Goal: Task Accomplishment & Management: Manage account settings

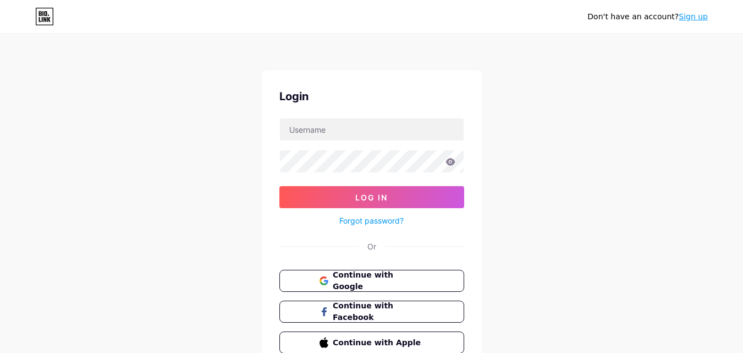
click at [335, 129] on input "text" at bounding box center [372, 129] width 184 height 22
type input "[PERSON_NAME]"
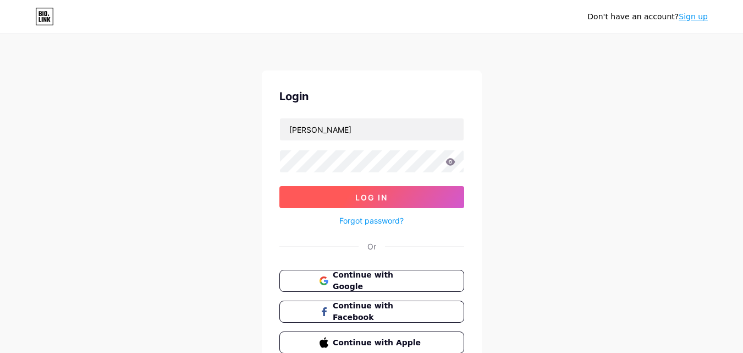
click at [358, 195] on span "Log In" at bounding box center [371, 197] width 32 height 9
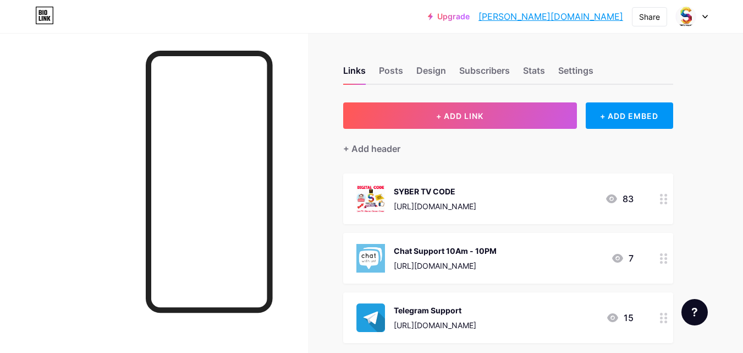
scroll to position [55, 0]
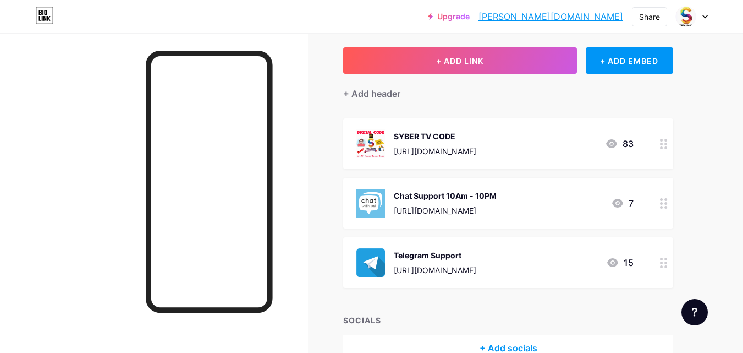
click at [524, 266] on div "Telegram Support [URL][DOMAIN_NAME] 15" at bounding box center [495, 262] width 277 height 29
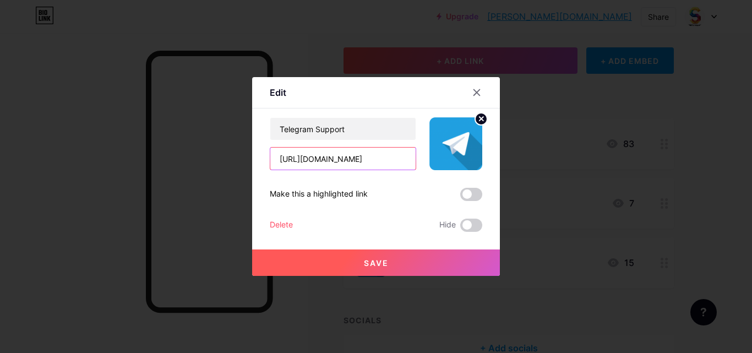
click at [368, 162] on input "[URL][DOMAIN_NAME]" at bounding box center [342, 158] width 145 height 22
type input "[URL][DOMAIN_NAME]"
click at [364, 261] on span "Save" at bounding box center [376, 262] width 25 height 9
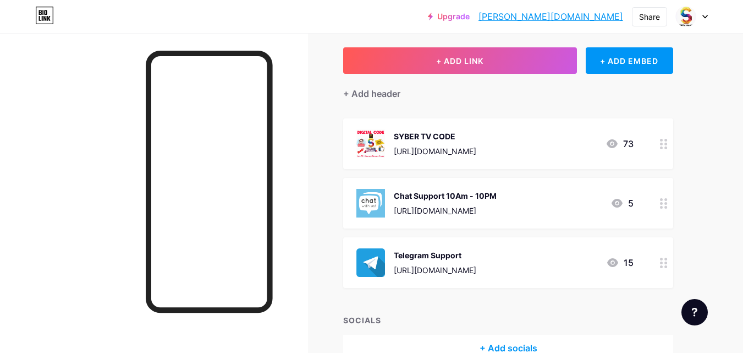
click at [706, 17] on icon at bounding box center [705, 16] width 4 height 3
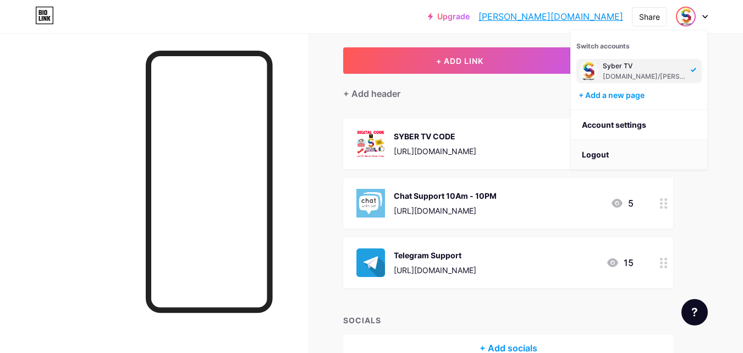
click at [605, 154] on li "Logout" at bounding box center [639, 155] width 136 height 30
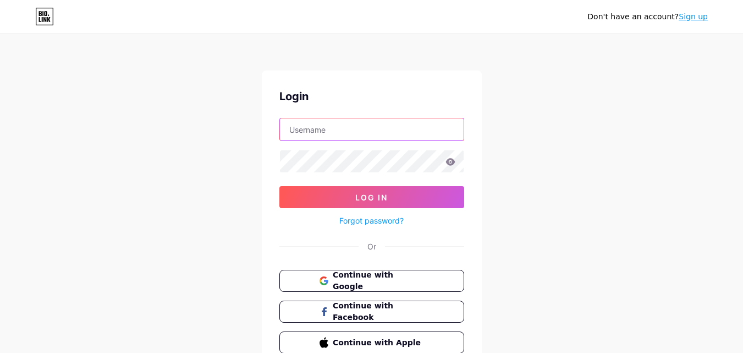
click at [387, 129] on input "text" at bounding box center [372, 129] width 184 height 22
type input "JomTV"
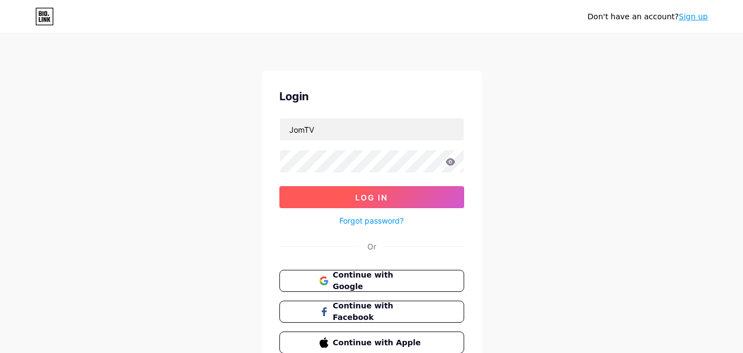
click at [397, 194] on button "Log In" at bounding box center [371, 197] width 185 height 22
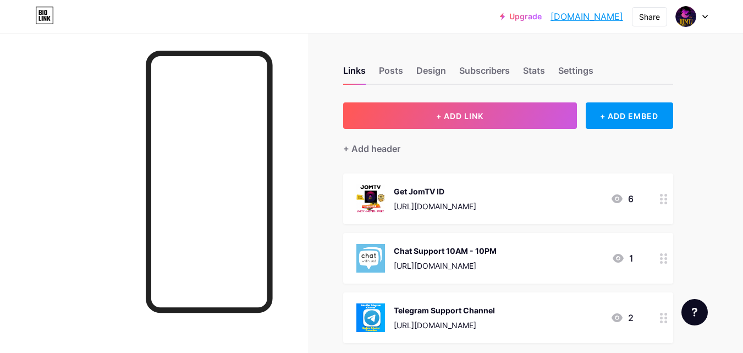
scroll to position [118, 0]
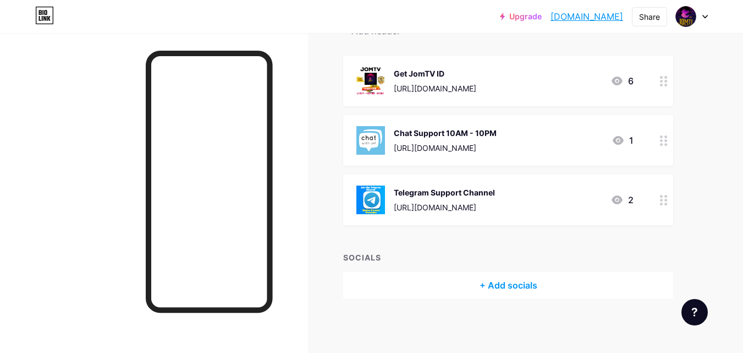
click at [550, 202] on div "Telegram Support Channel [URL][DOMAIN_NAME] 2" at bounding box center [495, 199] width 277 height 29
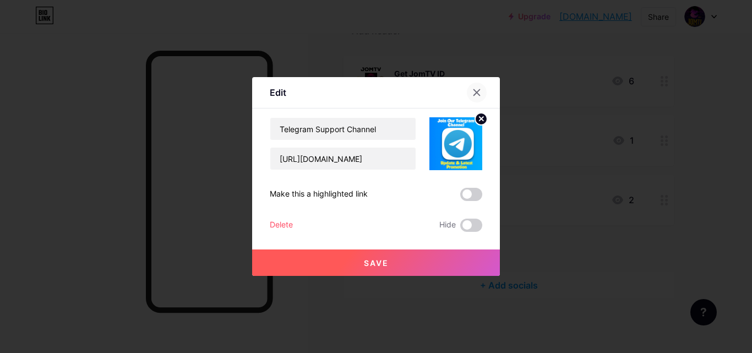
click at [475, 89] on icon at bounding box center [476, 92] width 9 height 9
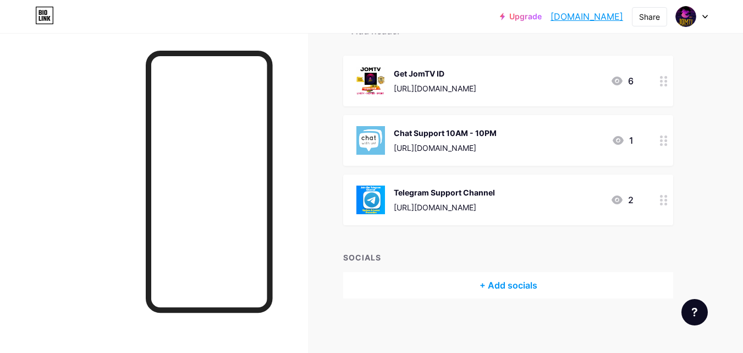
click at [506, 146] on div "Chat Support 10AM - 10PM [URL][DOMAIN_NAME] 1" at bounding box center [495, 140] width 277 height 29
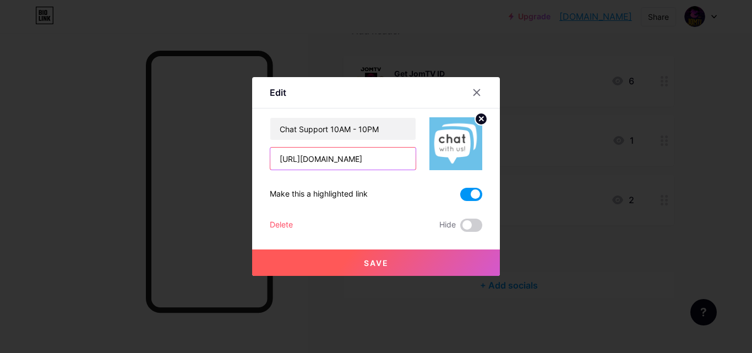
click at [364, 159] on input "[URL][DOMAIN_NAME]" at bounding box center [342, 158] width 145 height 22
type input "[URL][DOMAIN_NAME]"
click at [385, 257] on button "Save" at bounding box center [376, 262] width 248 height 26
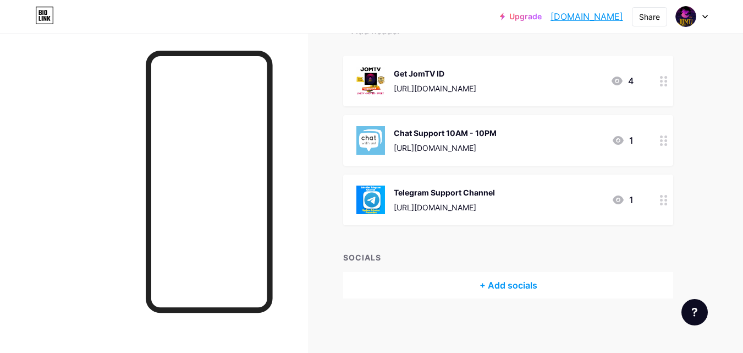
click at [538, 209] on div "Telegram Support Channel [URL][DOMAIN_NAME] 1" at bounding box center [495, 199] width 277 height 29
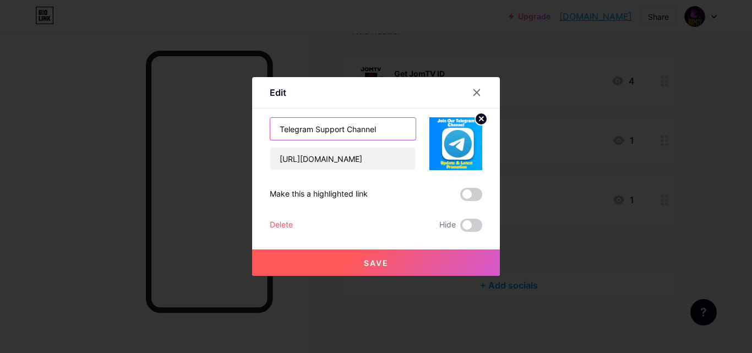
click at [390, 133] on input "Telegram Support Channel" at bounding box center [342, 129] width 145 height 22
type input "Telegram Support"
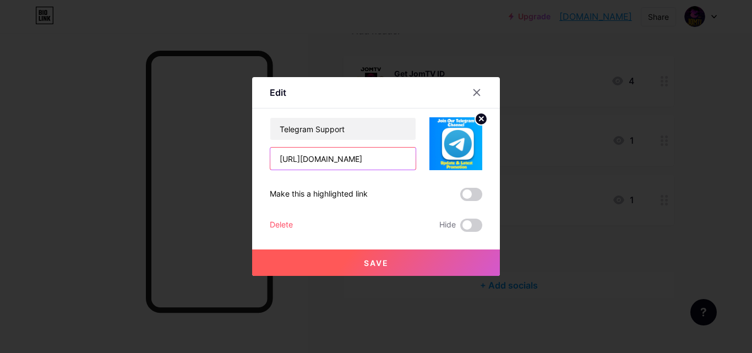
click at [382, 162] on input "[URL][DOMAIN_NAME]" at bounding box center [342, 158] width 145 height 22
type input "[URL][DOMAIN_NAME]"
click at [376, 260] on span "Save" at bounding box center [376, 262] width 25 height 9
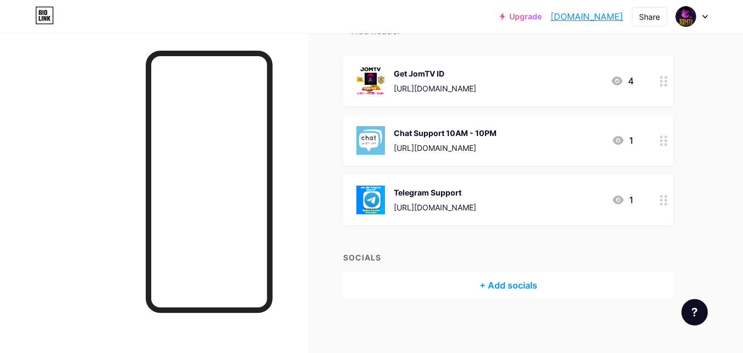
click at [705, 15] on icon at bounding box center [706, 17] width 6 height 4
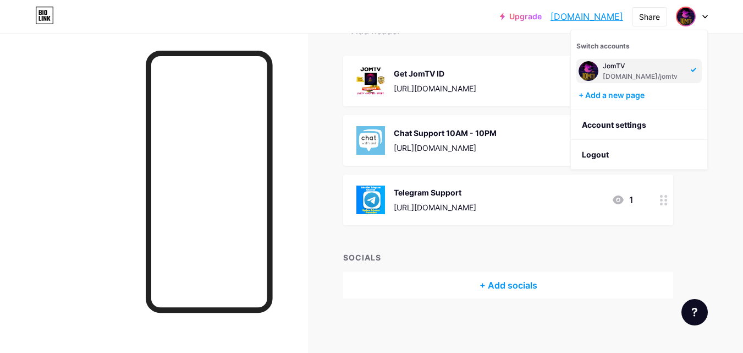
click at [531, 135] on div "Chat Support 10AM - 10PM [URL][DOMAIN_NAME] 1" at bounding box center [495, 140] width 277 height 29
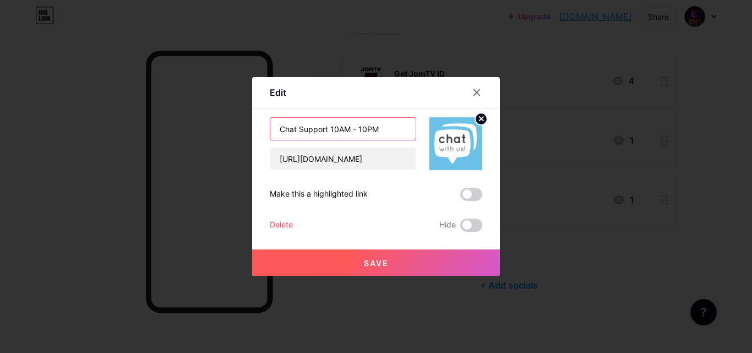
click at [297, 129] on input "Chat Support 10AM - 10PM" at bounding box center [342, 129] width 145 height 22
type input "Whatsapp Support 10AM - 10PM"
click at [388, 263] on span "Save" at bounding box center [376, 262] width 25 height 9
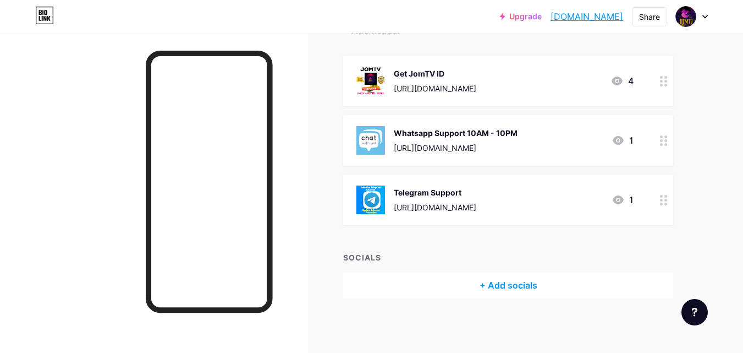
click at [700, 17] on div at bounding box center [692, 17] width 32 height 20
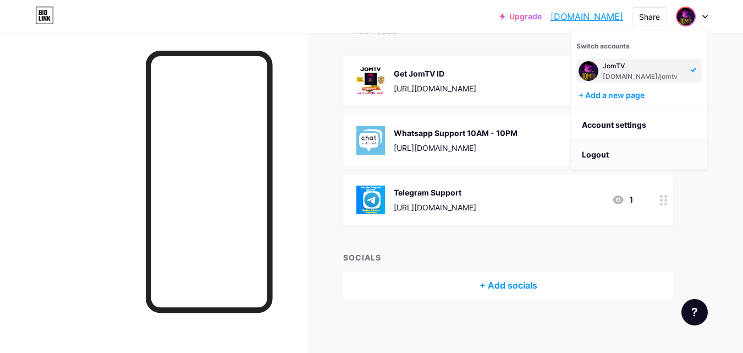
click at [611, 155] on li "Logout" at bounding box center [639, 155] width 136 height 30
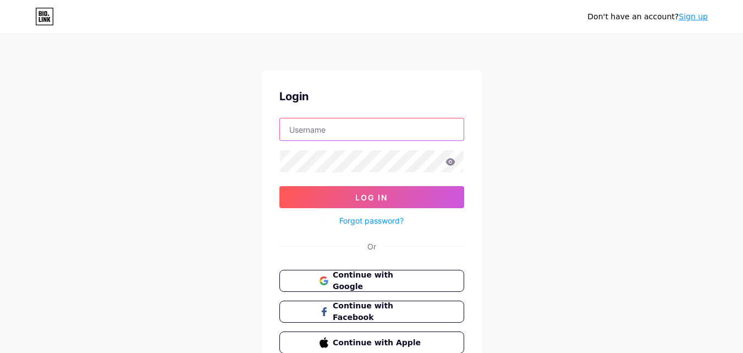
click at [380, 127] on input "text" at bounding box center [372, 129] width 184 height 22
type input "SkyTV"
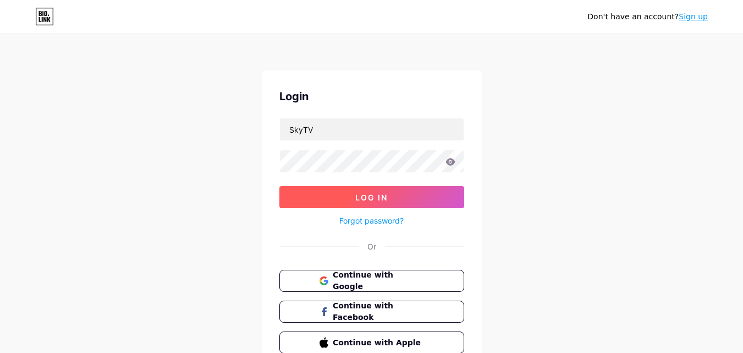
click at [384, 196] on span "Log In" at bounding box center [371, 197] width 32 height 9
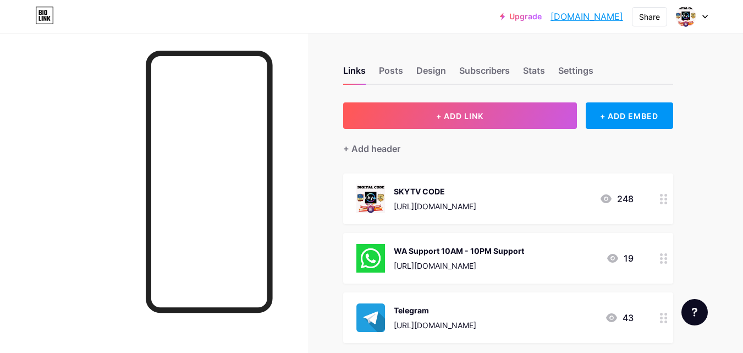
scroll to position [118, 0]
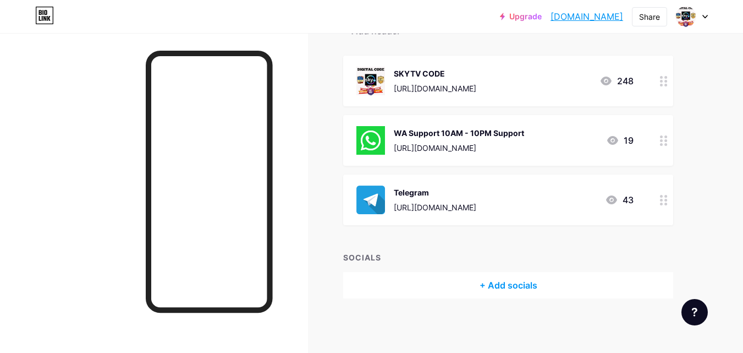
click at [483, 207] on div "Telegram [URL][DOMAIN_NAME] 43" at bounding box center [495, 199] width 277 height 29
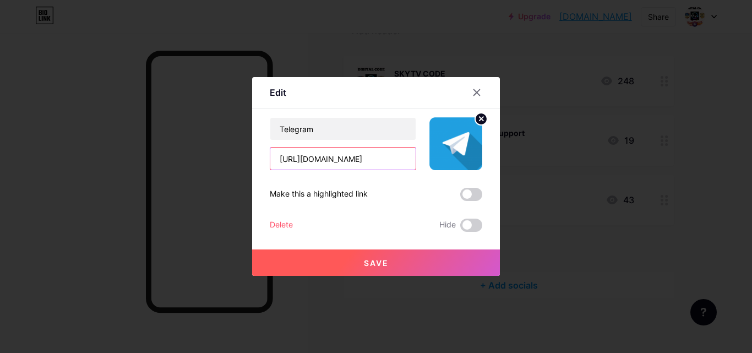
click at [368, 161] on input "[URL][DOMAIN_NAME]" at bounding box center [342, 158] width 145 height 22
type input "[URL][DOMAIN_NAME]"
click at [367, 261] on span "Save" at bounding box center [376, 262] width 25 height 9
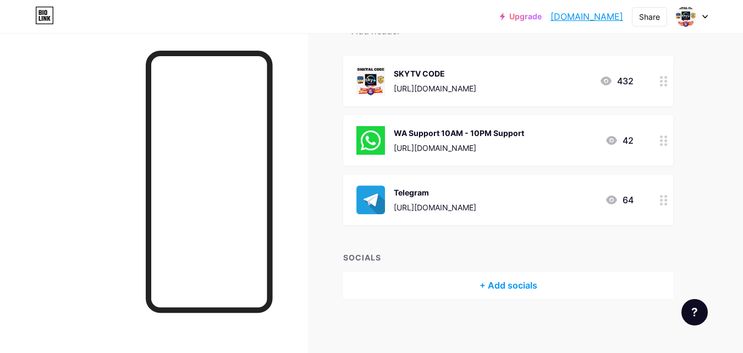
click at [706, 17] on icon at bounding box center [705, 16] width 4 height 3
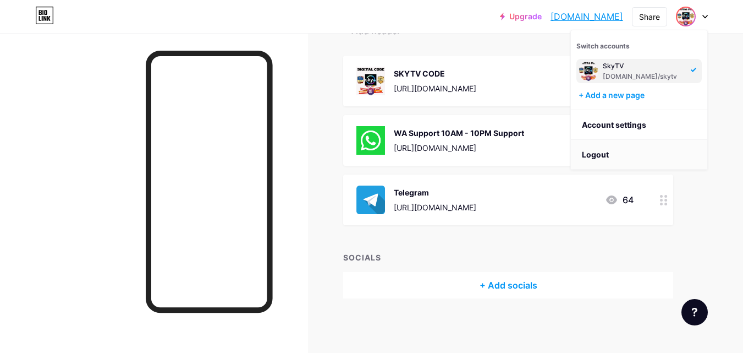
click at [594, 155] on li "Logout" at bounding box center [639, 155] width 136 height 30
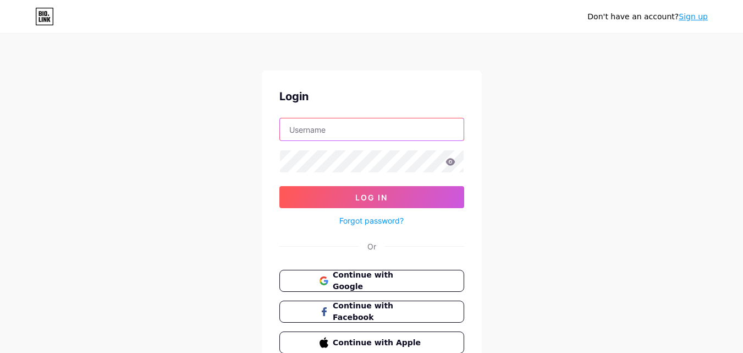
click at [365, 123] on input "text" at bounding box center [372, 129] width 184 height 22
type input "abangtv"
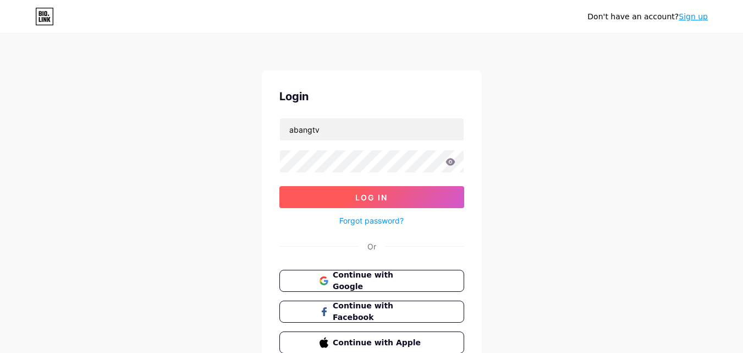
click at [397, 195] on button "Log In" at bounding box center [371, 197] width 185 height 22
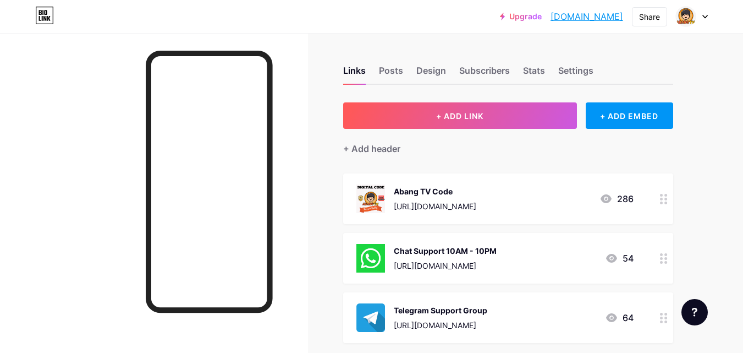
scroll to position [110, 0]
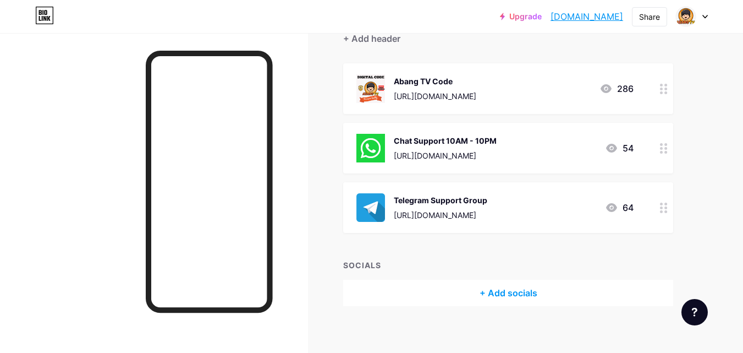
click at [482, 215] on div "[URL][DOMAIN_NAME]" at bounding box center [441, 215] width 94 height 12
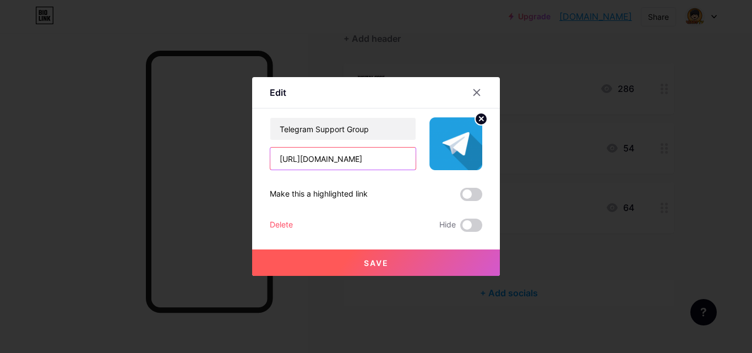
click at [377, 165] on input "[URL][DOMAIN_NAME]" at bounding box center [342, 158] width 145 height 22
type input "[URL][DOMAIN_NAME]"
click at [371, 266] on span "Save" at bounding box center [376, 262] width 25 height 9
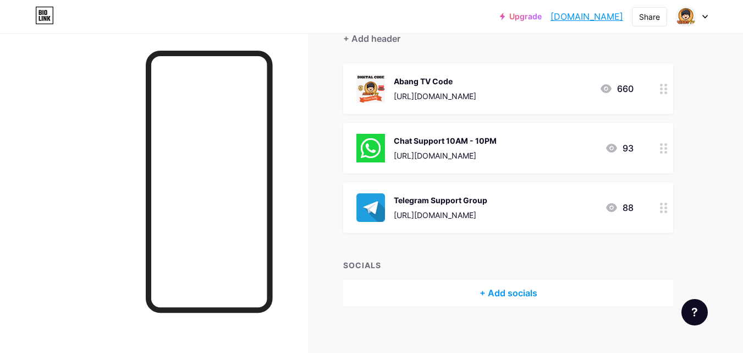
click at [703, 13] on div at bounding box center [692, 17] width 32 height 20
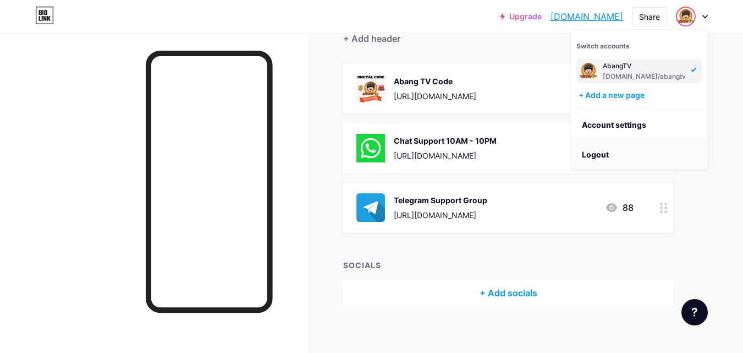
click at [601, 151] on li "Logout" at bounding box center [639, 155] width 136 height 30
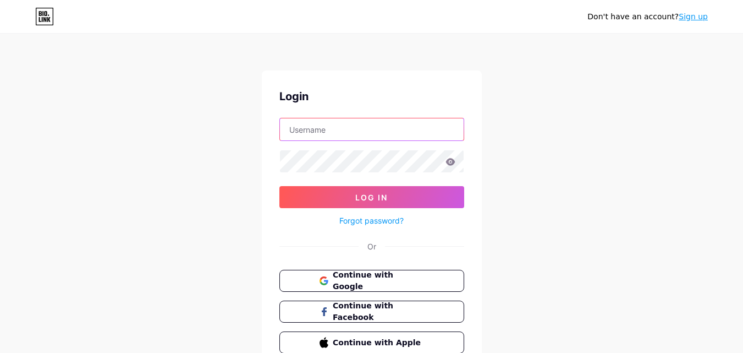
click at [348, 133] on input "text" at bounding box center [372, 129] width 184 height 22
type input "abgott"
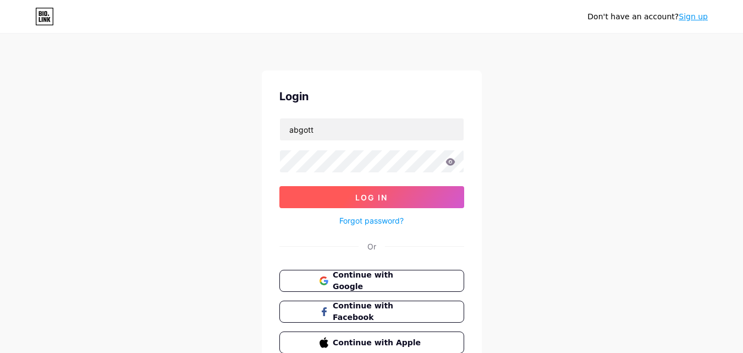
click at [349, 202] on button "Log In" at bounding box center [371, 197] width 185 height 22
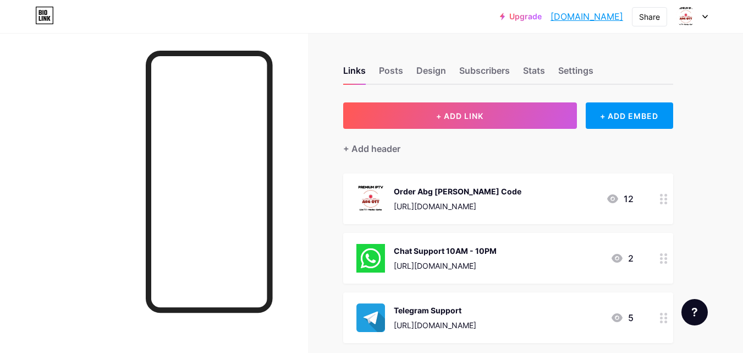
click at [512, 201] on div "Order Abg [PERSON_NAME] Code [URL][DOMAIN_NAME] 12" at bounding box center [495, 198] width 277 height 29
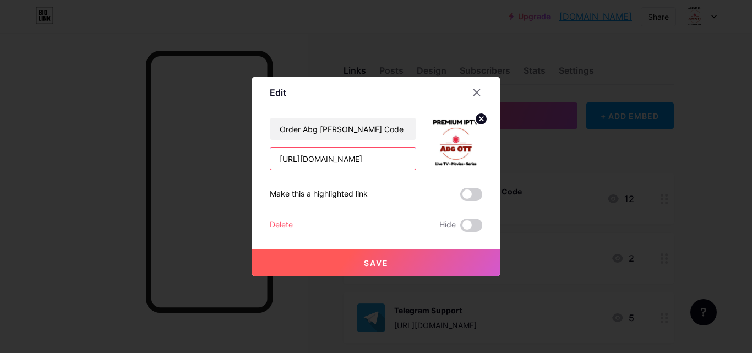
drag, startPoint x: 383, startPoint y: 161, endPoint x: 224, endPoint y: 161, distance: 159.6
click at [224, 161] on div "Edit Content YouTube Play YouTube video without leaving your page. ADD Vimeo Pl…" at bounding box center [376, 176] width 752 height 353
paste input "[URL][DOMAIN_NAME][PERSON_NAME]"
type input "[URL][DOMAIN_NAME][PERSON_NAME]"
click at [380, 264] on span "Save" at bounding box center [376, 262] width 25 height 9
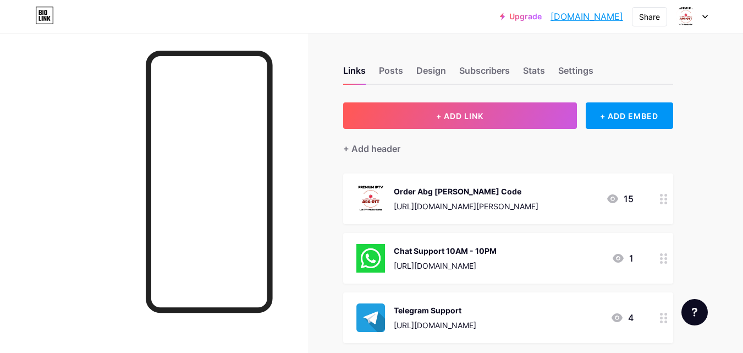
click at [504, 321] on div "Telegram Support [URL][DOMAIN_NAME] 4" at bounding box center [495, 317] width 277 height 29
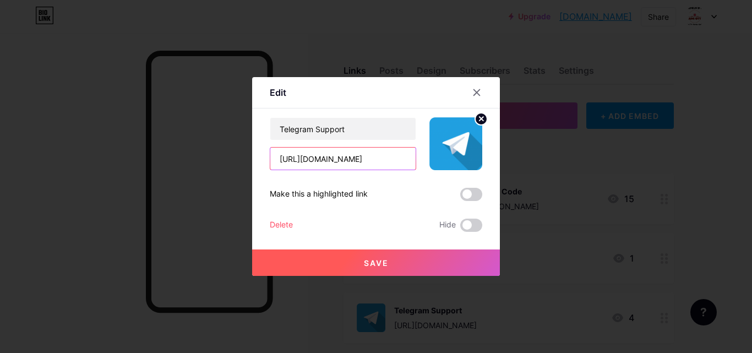
click at [369, 165] on input "[URL][DOMAIN_NAME]" at bounding box center [342, 158] width 145 height 22
type input "[URL][DOMAIN_NAME]"
click at [382, 264] on span "Save" at bounding box center [376, 262] width 25 height 9
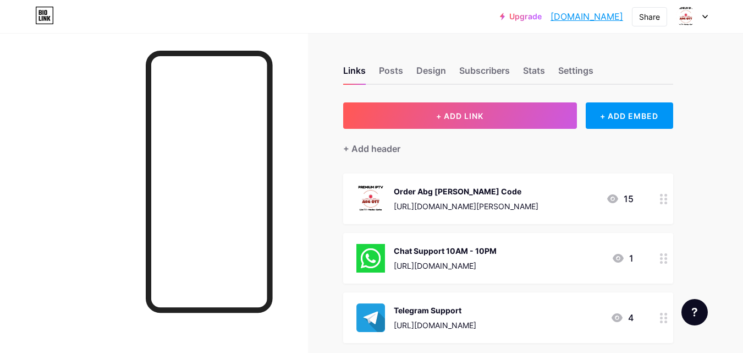
click at [705, 17] on icon at bounding box center [705, 16] width 4 height 3
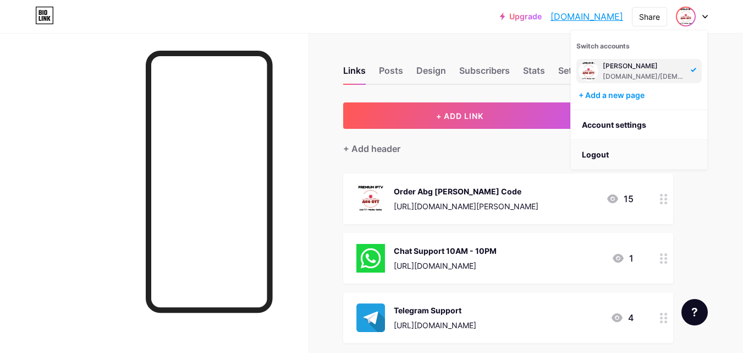
click at [598, 151] on li "Logout" at bounding box center [639, 155] width 136 height 30
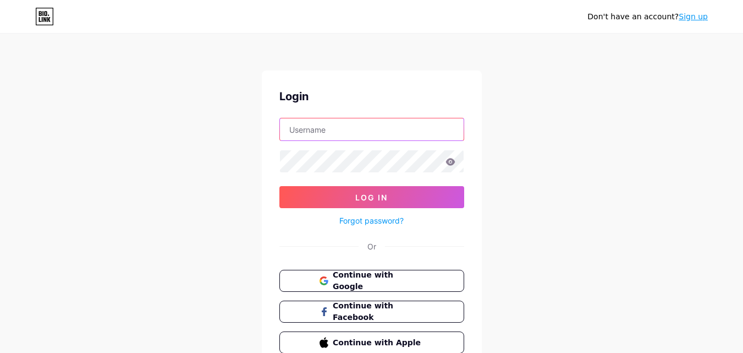
click at [374, 127] on input "text" at bounding box center [372, 129] width 184 height 22
type input "daytv"
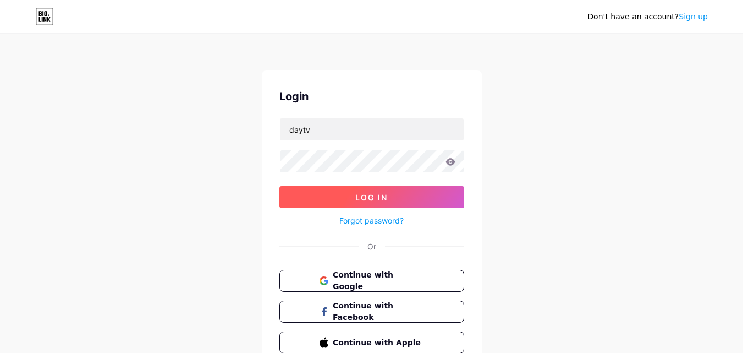
click at [394, 194] on button "Log In" at bounding box center [371, 197] width 185 height 22
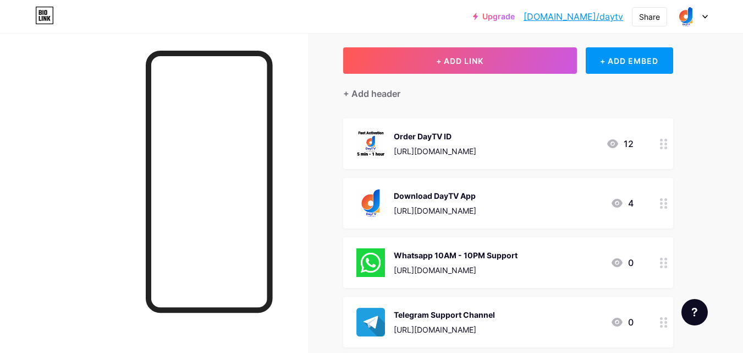
scroll to position [110, 0]
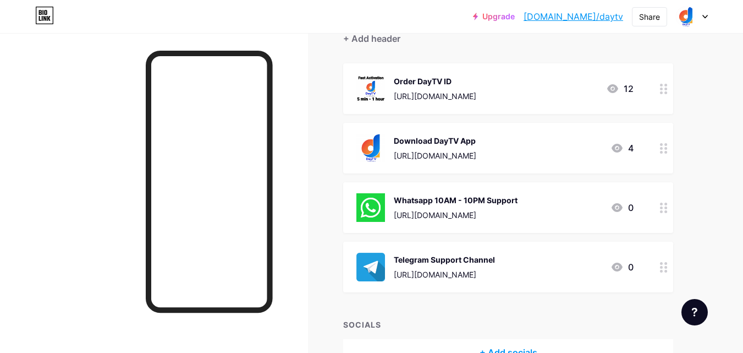
click at [476, 144] on div "Download DayTV App" at bounding box center [435, 141] width 83 height 12
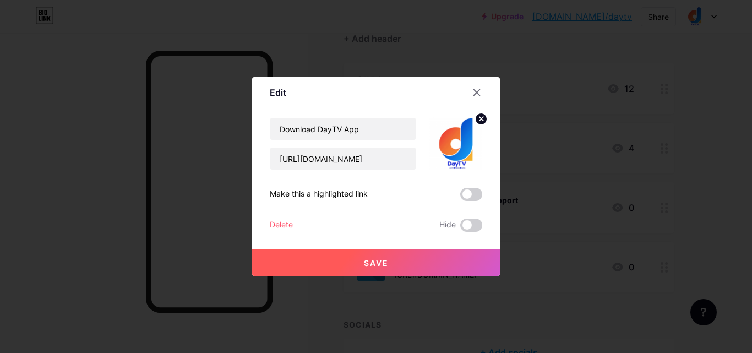
click at [290, 226] on div "Delete" at bounding box center [281, 224] width 23 height 13
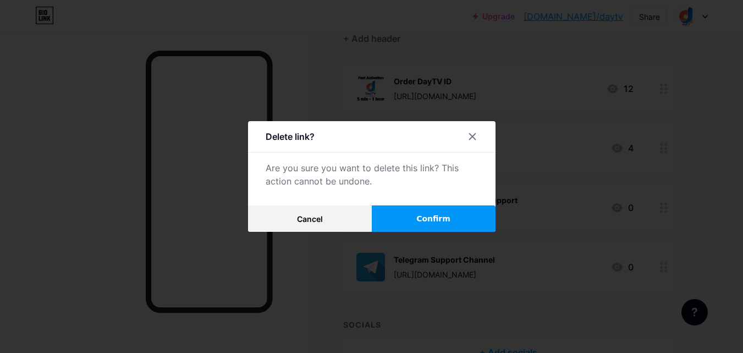
click at [424, 221] on span "Confirm" at bounding box center [433, 219] width 34 height 12
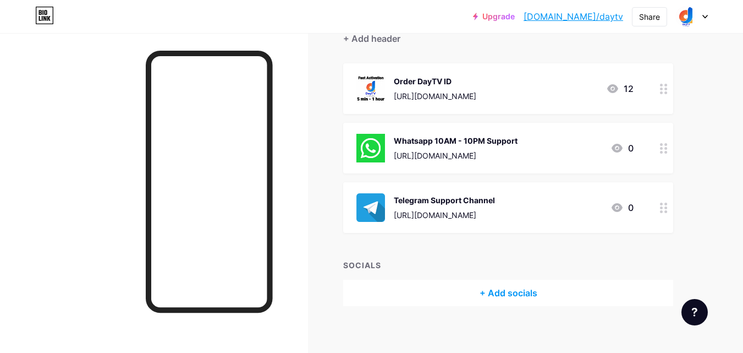
click at [507, 211] on div "Telegram Support Channel [URL][DOMAIN_NAME] 0" at bounding box center [495, 207] width 277 height 29
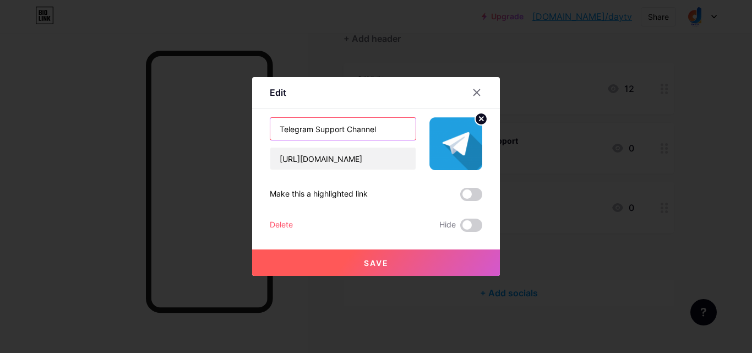
click at [387, 129] on input "Telegram Support Channel" at bounding box center [342, 129] width 145 height 22
type input "Telegram Support"
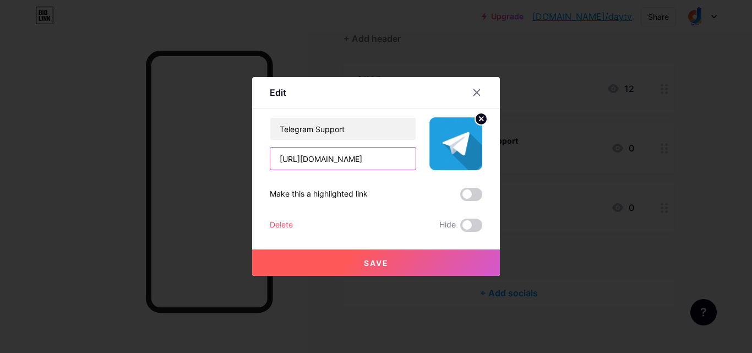
drag, startPoint x: 383, startPoint y: 158, endPoint x: 305, endPoint y: 155, distance: 78.8
click at [305, 155] on input "[URL][DOMAIN_NAME]" at bounding box center [342, 158] width 145 height 22
type input "[URL][DOMAIN_NAME]"
click at [376, 262] on span "Save" at bounding box center [376, 262] width 25 height 9
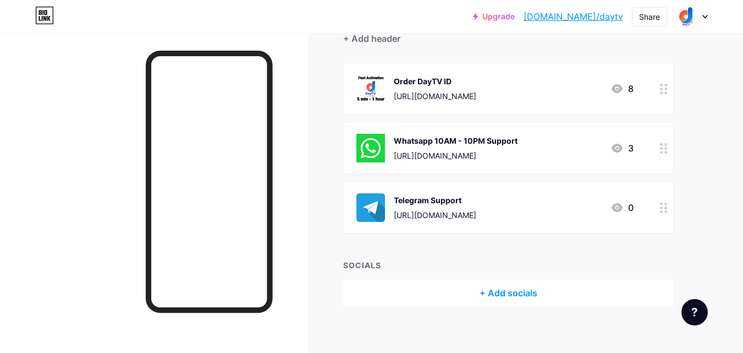
scroll to position [55, 0]
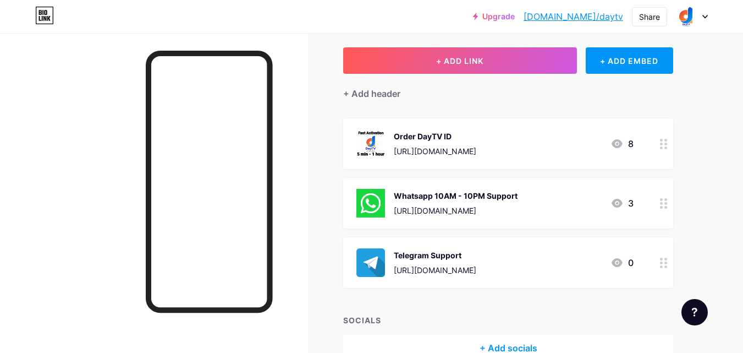
click at [704, 19] on div at bounding box center [692, 17] width 32 height 20
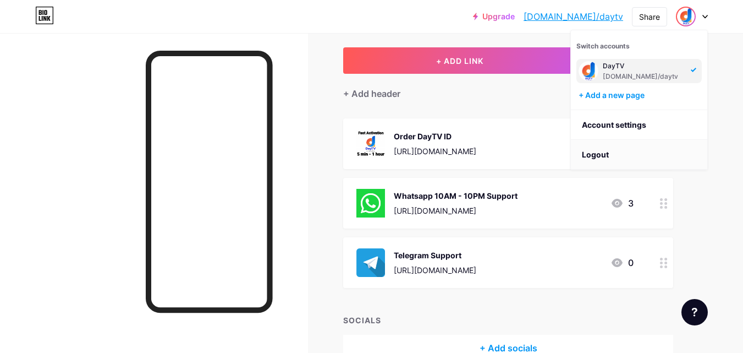
click at [599, 158] on li "Logout" at bounding box center [639, 155] width 136 height 30
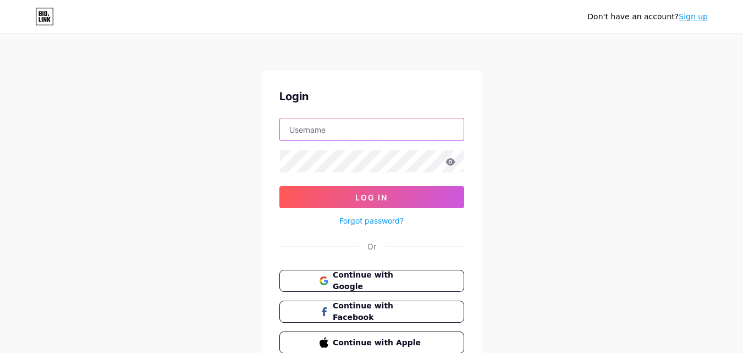
click at [332, 130] on input "text" at bounding box center [372, 129] width 184 height 22
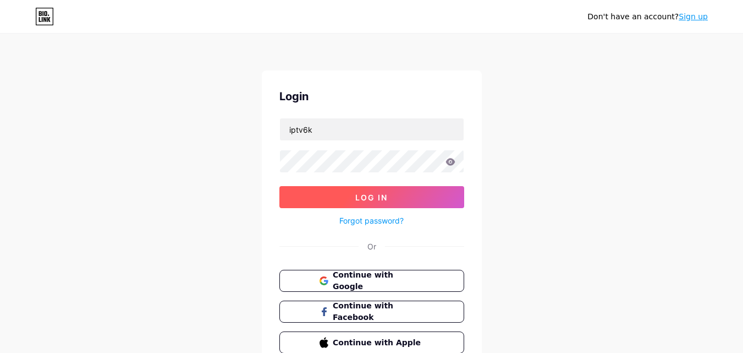
click at [394, 199] on button "Log In" at bounding box center [371, 197] width 185 height 22
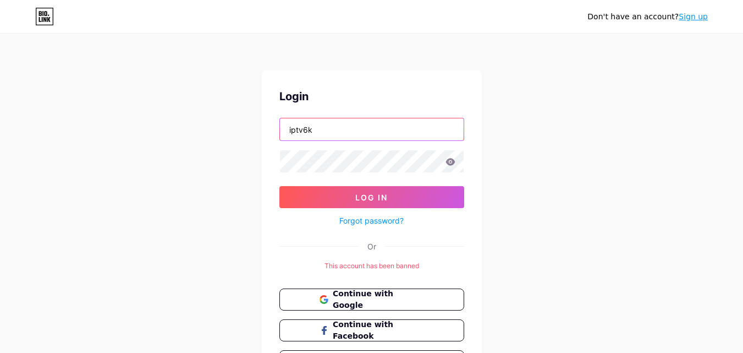
click at [350, 128] on input "iptv6k" at bounding box center [372, 129] width 184 height 22
type input "zaytv"
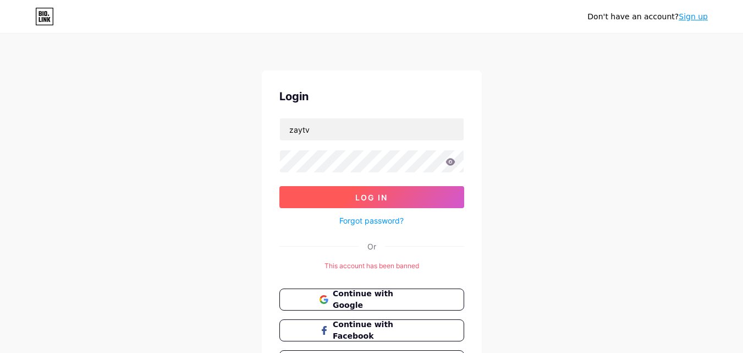
click at [402, 196] on button "Log In" at bounding box center [371, 197] width 185 height 22
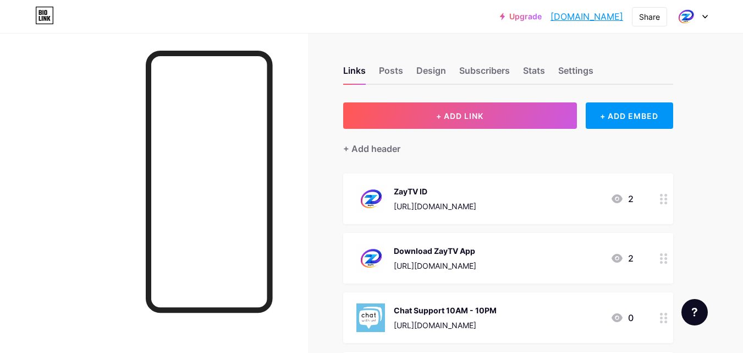
click at [515, 204] on div "ZayTV ID [URL][DOMAIN_NAME] 2" at bounding box center [495, 198] width 277 height 29
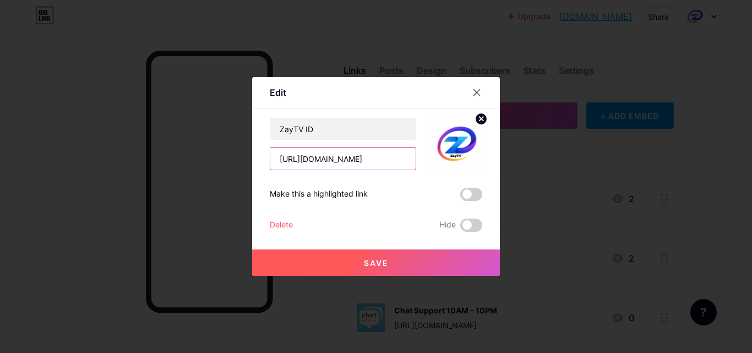
drag, startPoint x: 393, startPoint y: 163, endPoint x: 279, endPoint y: 157, distance: 113.5
click at [279, 157] on input "[URL][DOMAIN_NAME]" at bounding box center [342, 158] width 145 height 22
paste input "[URL][DOMAIN_NAME]"
type input "[URL][DOMAIN_NAME]"
click at [397, 262] on button "Save" at bounding box center [376, 262] width 248 height 26
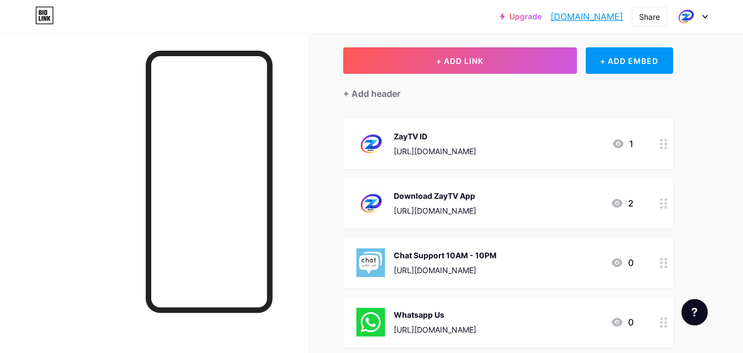
scroll to position [110, 0]
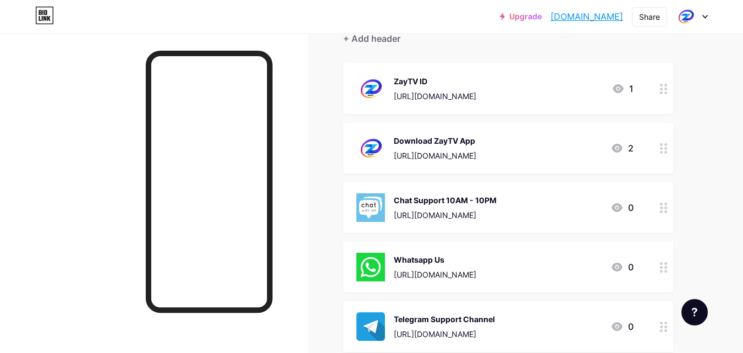
click at [511, 209] on div "Chat Support 10AM - 10PM [URL][DOMAIN_NAME] 0" at bounding box center [495, 207] width 277 height 29
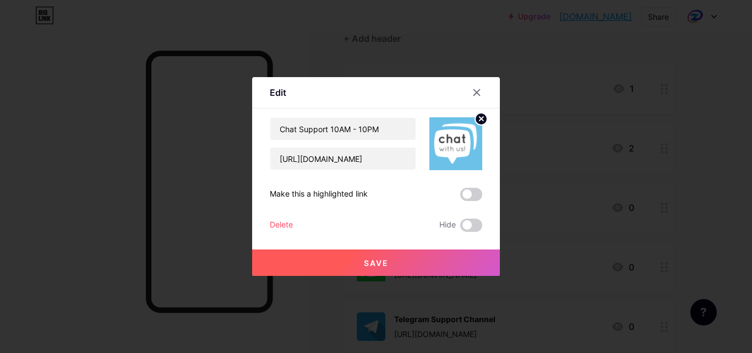
click at [288, 225] on div "Delete" at bounding box center [281, 224] width 23 height 13
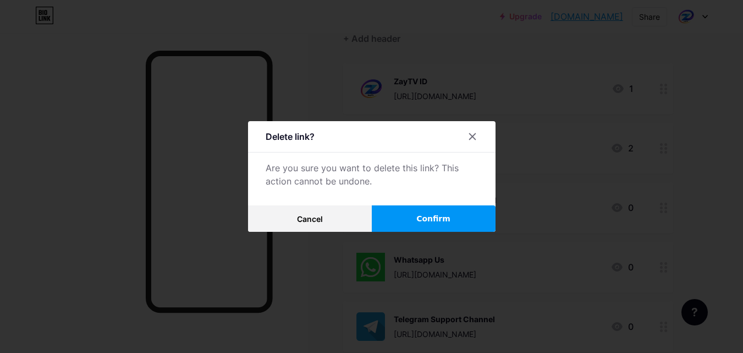
click at [428, 214] on span "Confirm" at bounding box center [433, 219] width 34 height 12
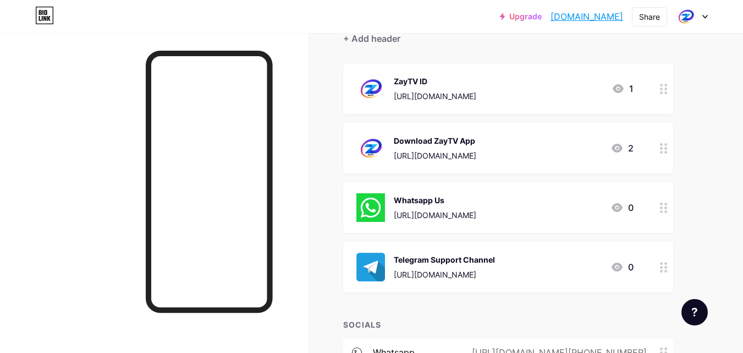
click at [476, 136] on div "Download ZayTV App" at bounding box center [435, 141] width 83 height 12
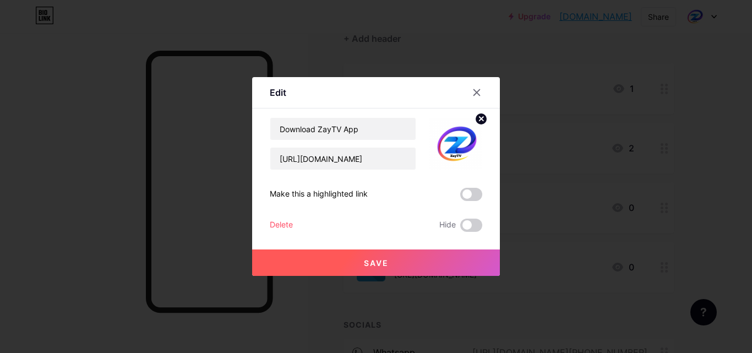
click at [283, 225] on div "Delete" at bounding box center [281, 224] width 23 height 13
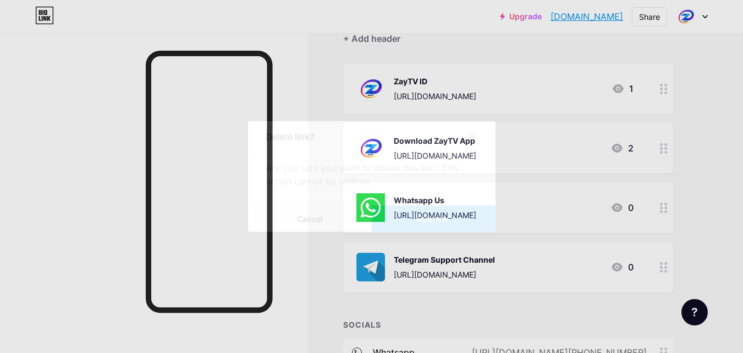
click at [419, 215] on button "Confirm" at bounding box center [434, 218] width 124 height 26
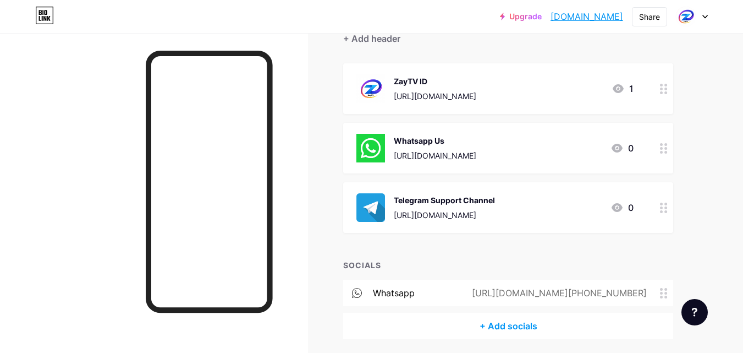
scroll to position [151, 0]
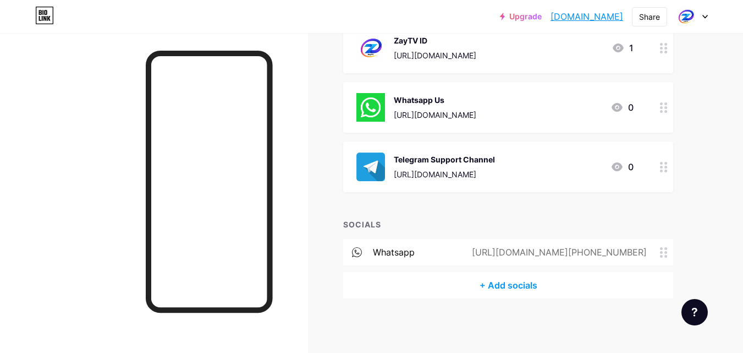
click at [506, 172] on div "Telegram Support Channel [URL][DOMAIN_NAME] 0" at bounding box center [495, 166] width 277 height 29
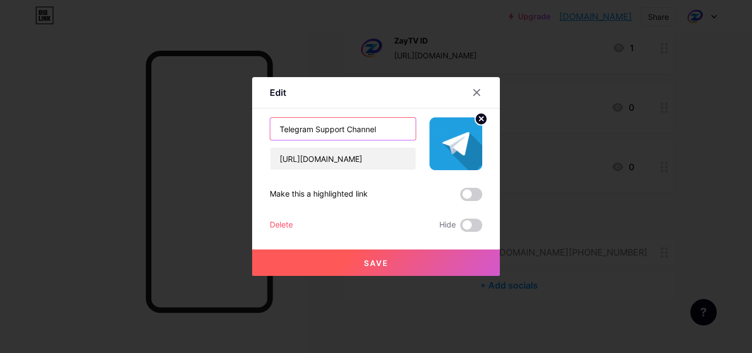
click at [389, 125] on input "Telegram Support Channel" at bounding box center [342, 129] width 145 height 22
type input "Telegram Support 10am - 10pm"
click at [368, 266] on span "Save" at bounding box center [376, 262] width 25 height 9
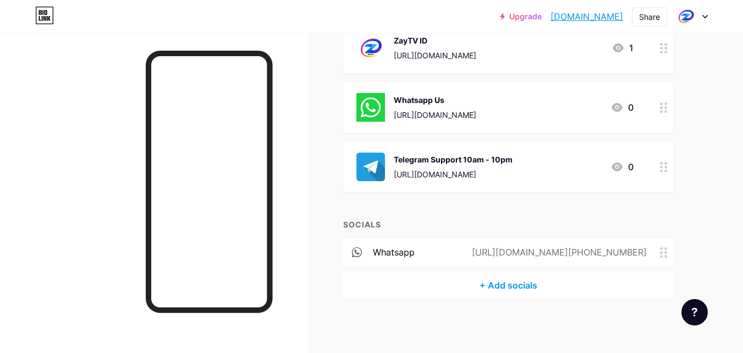
scroll to position [96, 0]
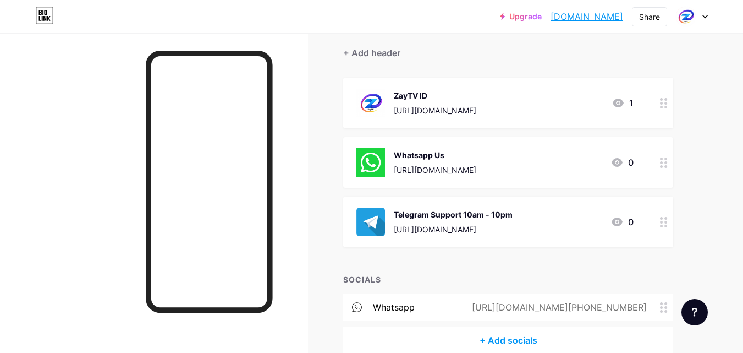
click at [704, 15] on icon at bounding box center [706, 17] width 6 height 4
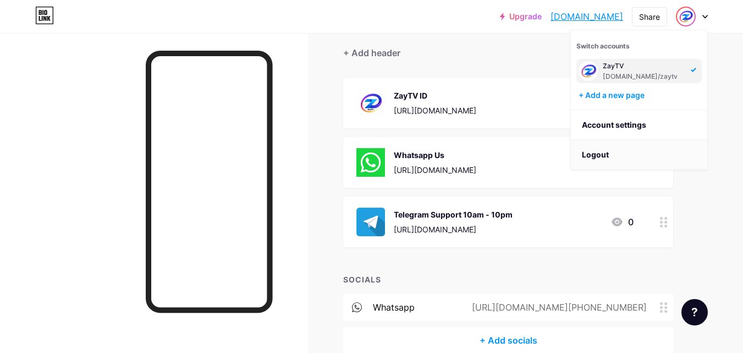
click at [615, 154] on li "Logout" at bounding box center [639, 155] width 136 height 30
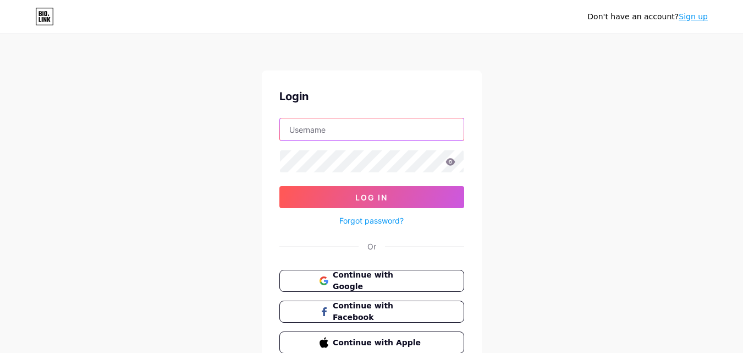
click at [388, 130] on input "text" at bounding box center [372, 129] width 184 height 22
type input "[EMAIL_ADDRESS][DOMAIN_NAME]"
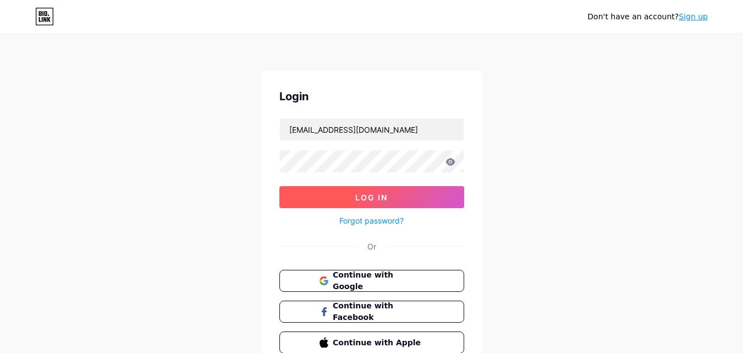
click at [407, 202] on button "Log In" at bounding box center [371, 197] width 185 height 22
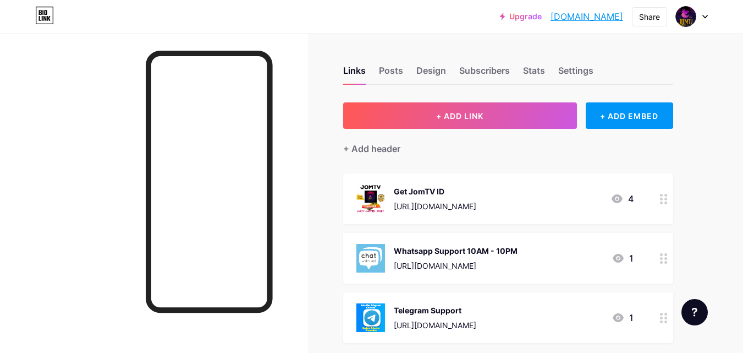
click at [704, 15] on icon at bounding box center [705, 16] width 4 height 3
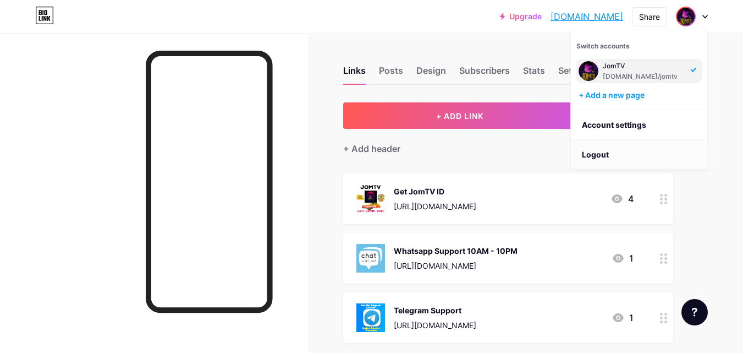
click at [615, 148] on li "Logout" at bounding box center [639, 155] width 136 height 30
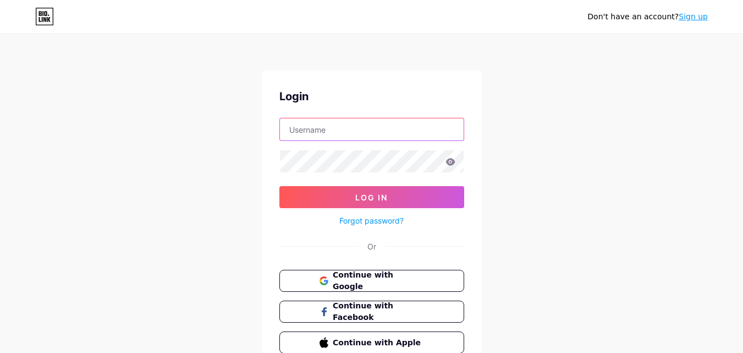
click at [420, 133] on input "text" at bounding box center [372, 129] width 184 height 22
type input "JomTV"
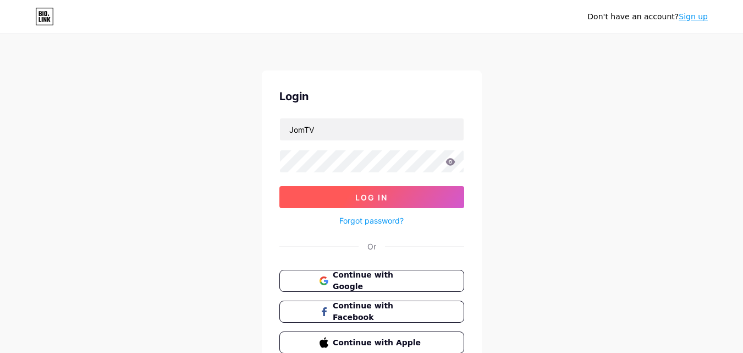
click at [372, 198] on span "Log In" at bounding box center [371, 197] width 32 height 9
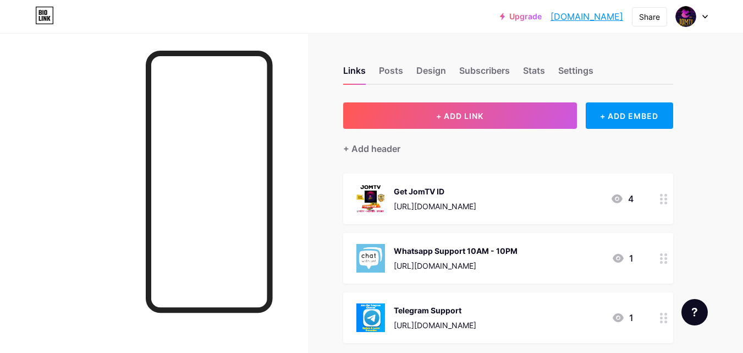
click at [704, 15] on icon at bounding box center [706, 17] width 6 height 4
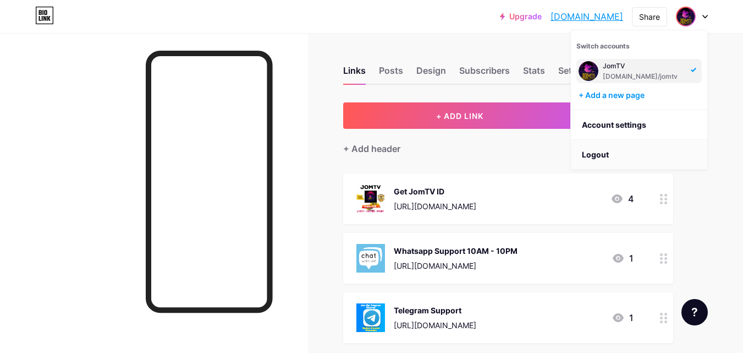
click at [607, 151] on li "Logout" at bounding box center [639, 155] width 136 height 30
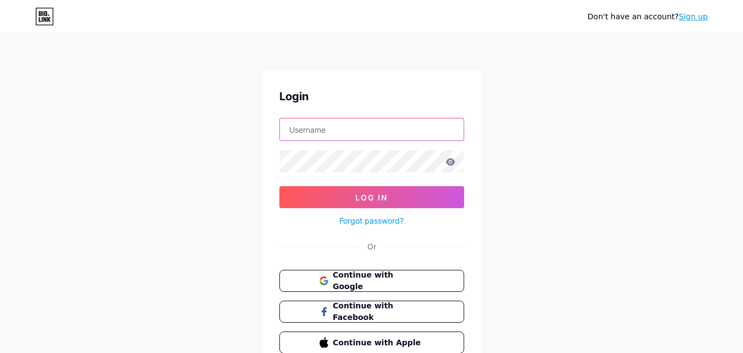
click at [404, 129] on input "text" at bounding box center [372, 129] width 184 height 22
type input "[EMAIL_ADDRESS][DOMAIN_NAME]"
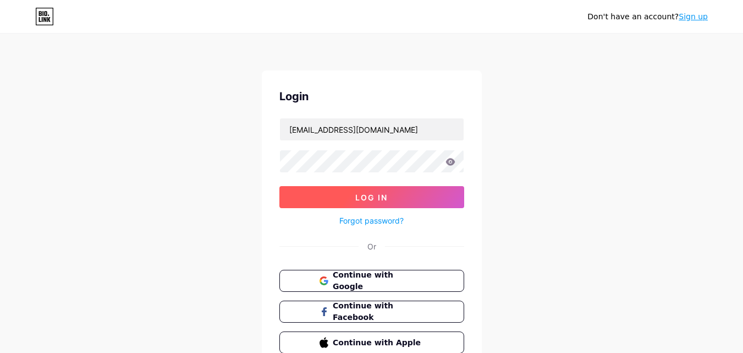
click at [391, 193] on button "Log In" at bounding box center [371, 197] width 185 height 22
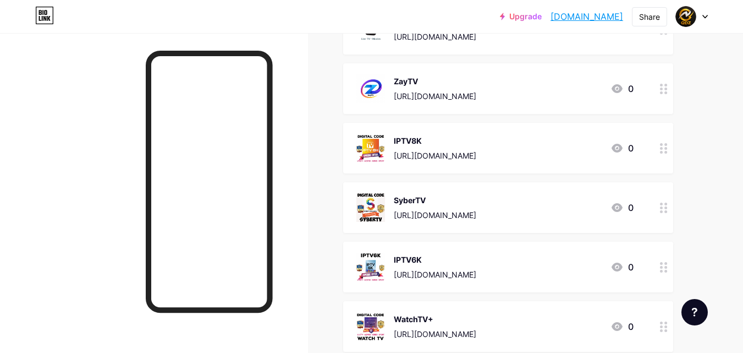
scroll to position [550, 0]
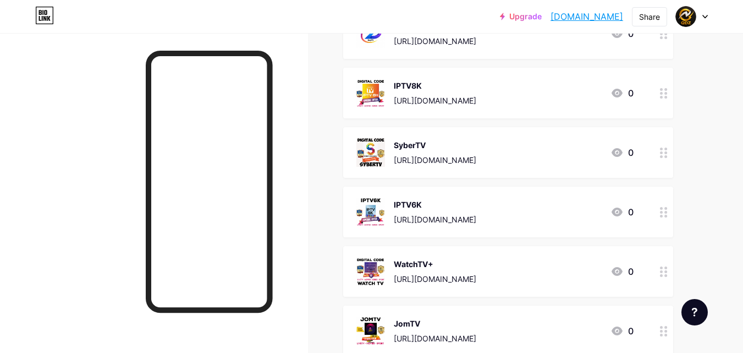
click at [531, 260] on div "WatchTV+ [URL][DOMAIN_NAME] 0" at bounding box center [495, 271] width 277 height 29
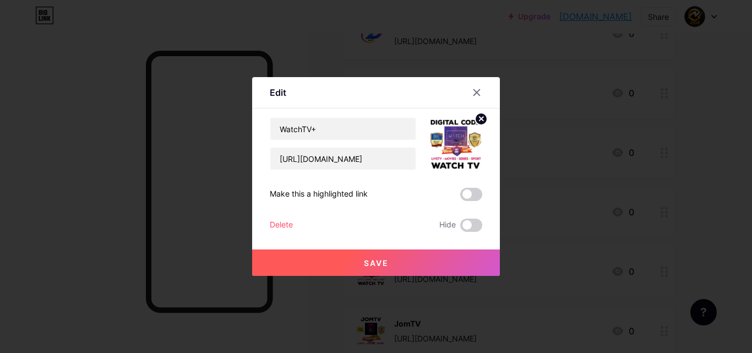
click at [282, 224] on div "Delete" at bounding box center [281, 224] width 23 height 13
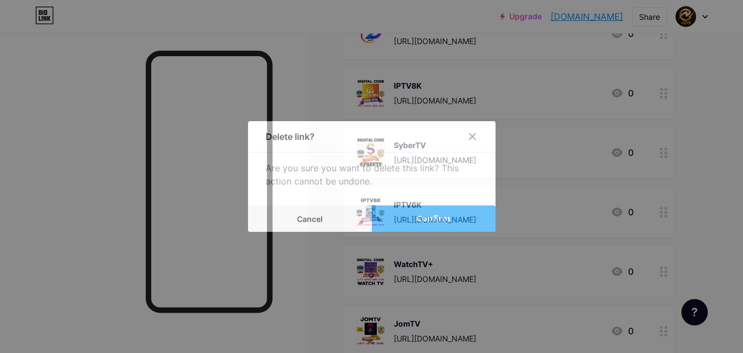
click at [431, 220] on span "Confirm" at bounding box center [433, 219] width 34 height 12
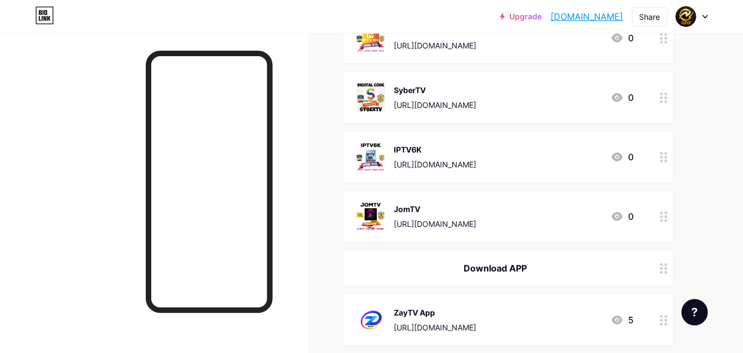
scroll to position [770, 0]
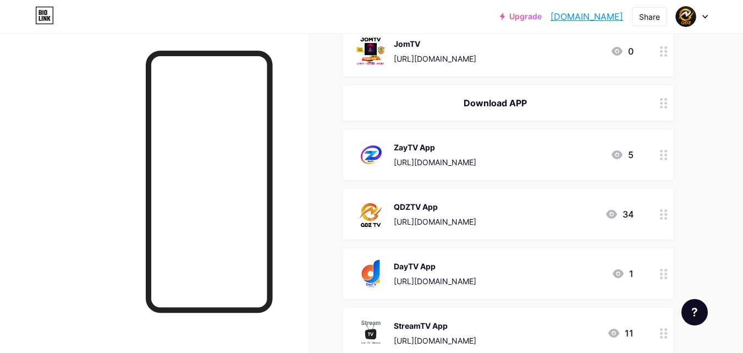
click at [476, 141] on div "ZayTV App" at bounding box center [435, 147] width 83 height 12
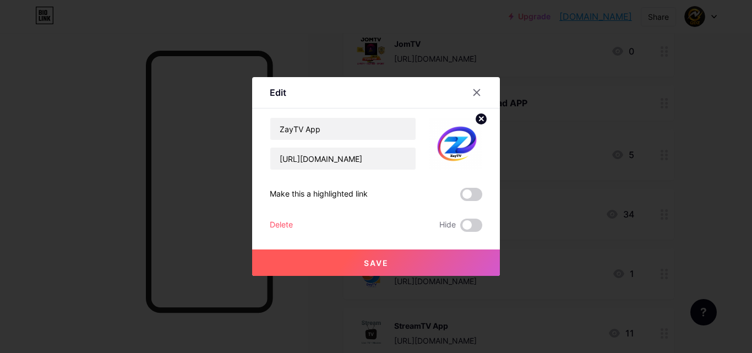
click at [274, 222] on div "Delete" at bounding box center [281, 224] width 23 height 13
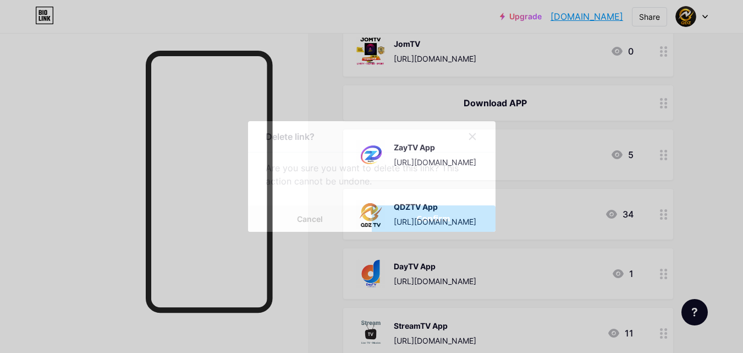
click at [430, 216] on span "Confirm" at bounding box center [433, 219] width 34 height 12
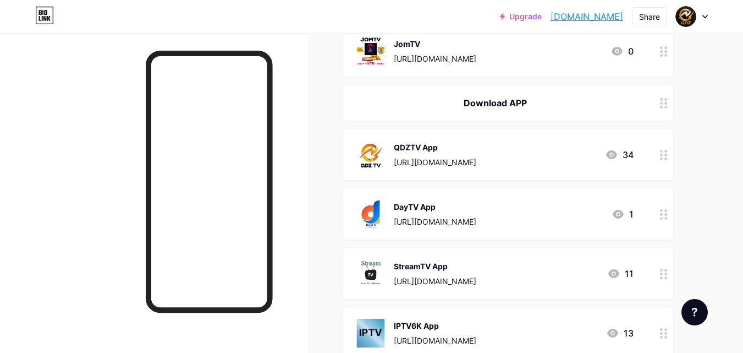
click at [476, 147] on div "QDZTV App" at bounding box center [435, 147] width 83 height 12
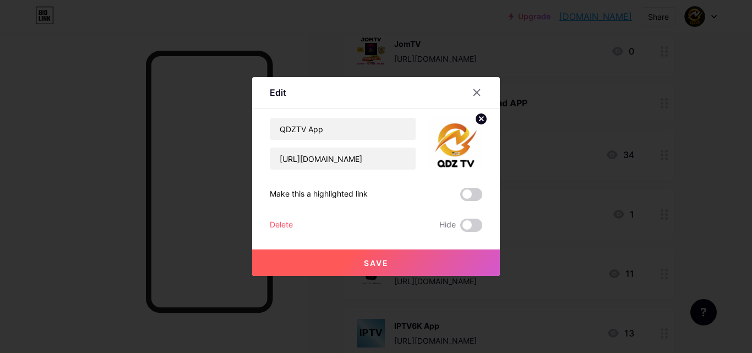
click at [288, 224] on div "Delete" at bounding box center [281, 224] width 23 height 13
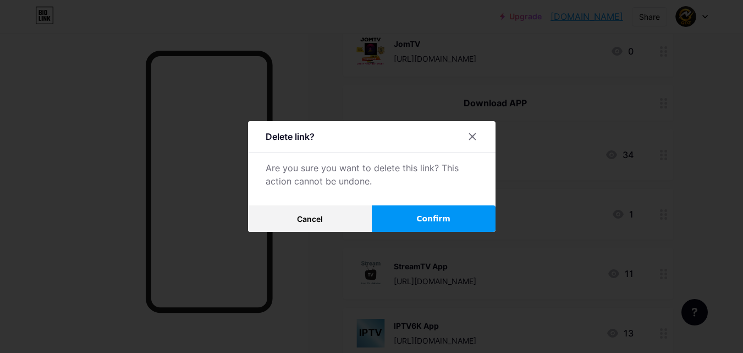
click at [407, 217] on button "Confirm" at bounding box center [434, 218] width 124 height 26
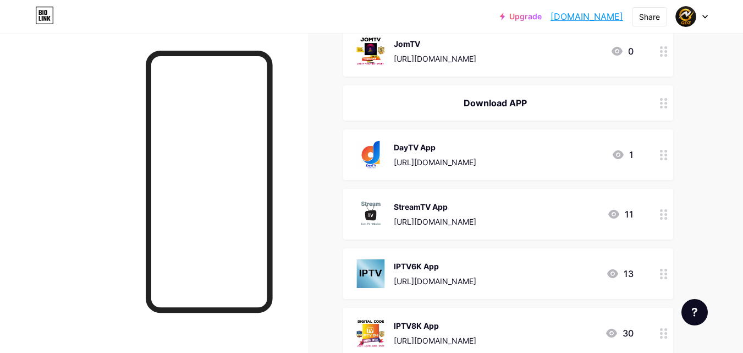
click at [476, 142] on div "DayTV App" at bounding box center [435, 147] width 83 height 12
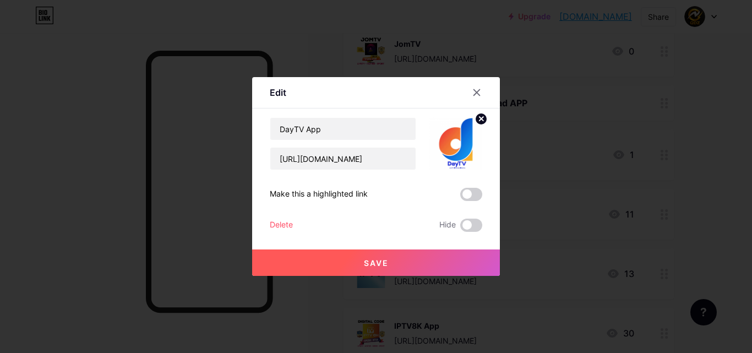
click at [290, 222] on div "Delete" at bounding box center [281, 224] width 23 height 13
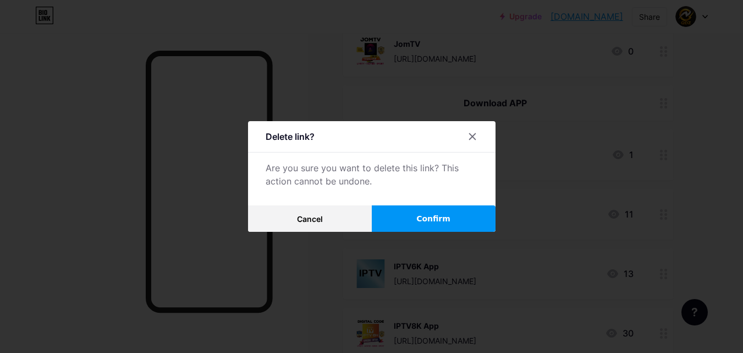
click at [408, 217] on button "Confirm" at bounding box center [434, 218] width 124 height 26
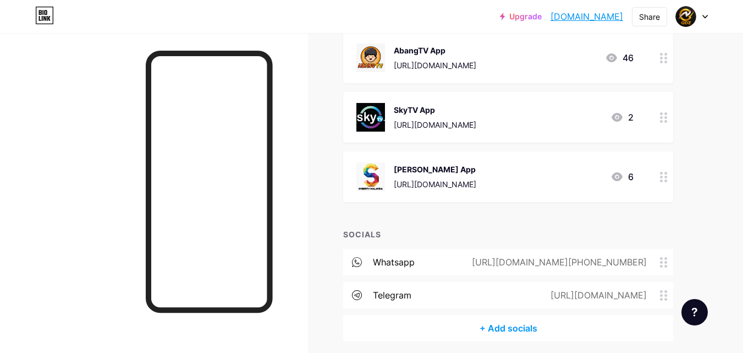
scroll to position [990, 0]
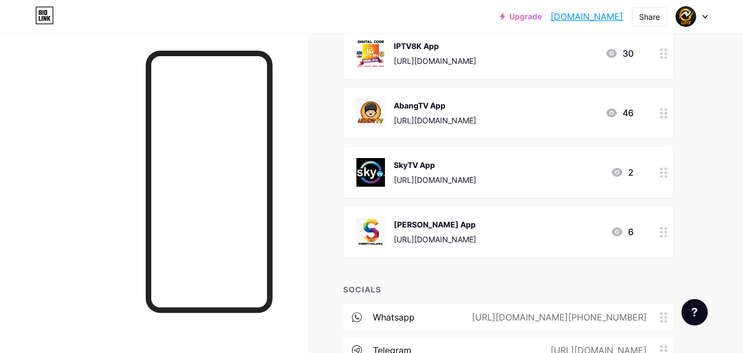
click at [470, 221] on div "[PERSON_NAME] App" at bounding box center [435, 224] width 83 height 12
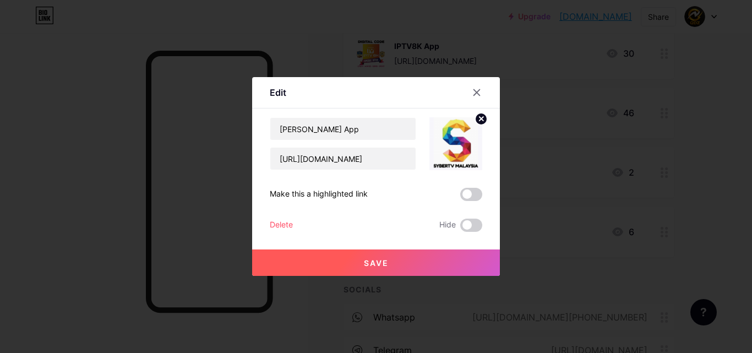
click at [279, 226] on div "Delete" at bounding box center [281, 224] width 23 height 13
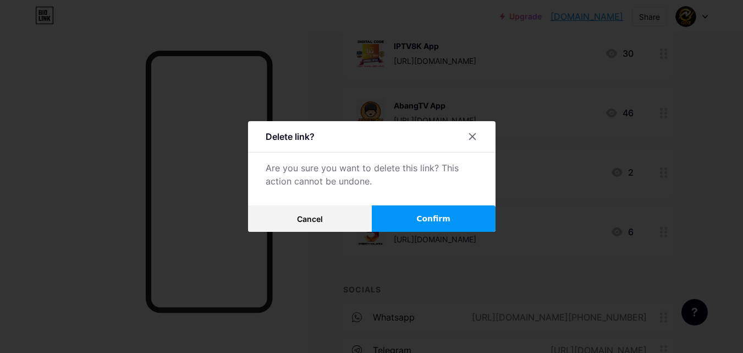
click at [407, 215] on button "Confirm" at bounding box center [434, 218] width 124 height 26
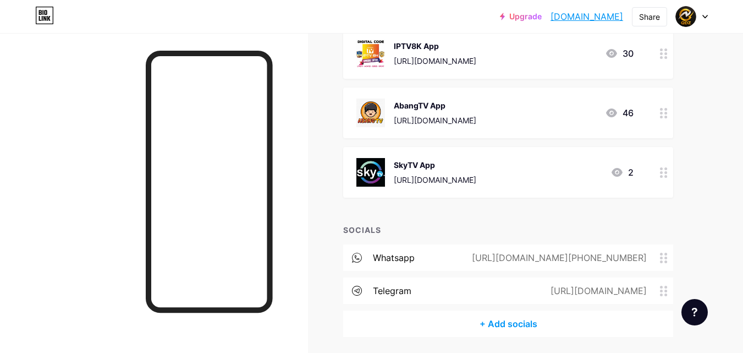
click at [463, 156] on div "SkyTV App [URL][DOMAIN_NAME] 2" at bounding box center [508, 172] width 330 height 51
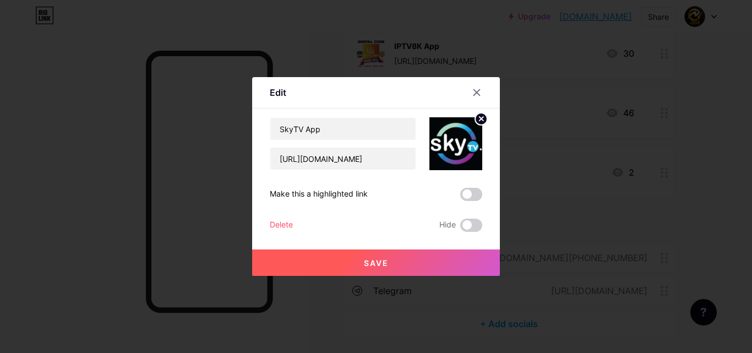
click at [286, 225] on div "Delete" at bounding box center [281, 224] width 23 height 13
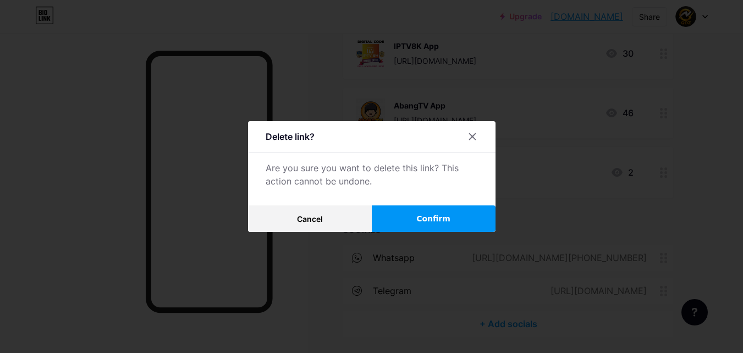
click at [415, 219] on button "Confirm" at bounding box center [434, 218] width 124 height 26
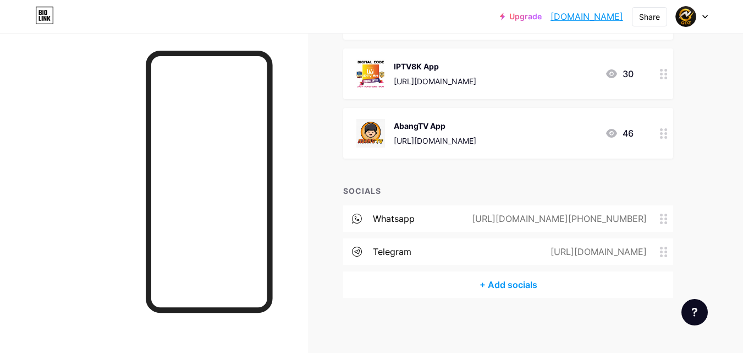
scroll to position [969, 0]
click at [474, 124] on div "AbangTV App" at bounding box center [435, 126] width 83 height 12
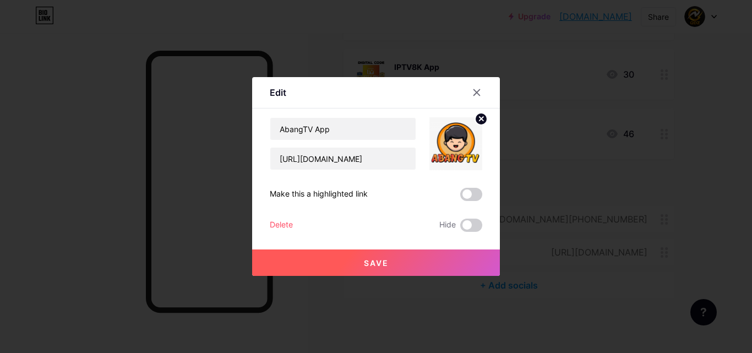
click at [284, 224] on div "Delete" at bounding box center [281, 224] width 23 height 13
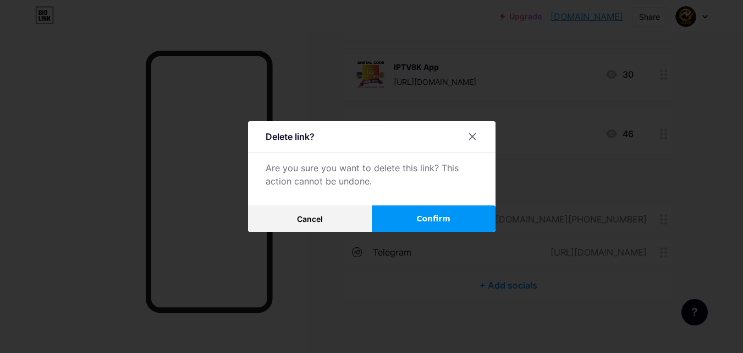
click at [401, 218] on button "Confirm" at bounding box center [434, 218] width 124 height 26
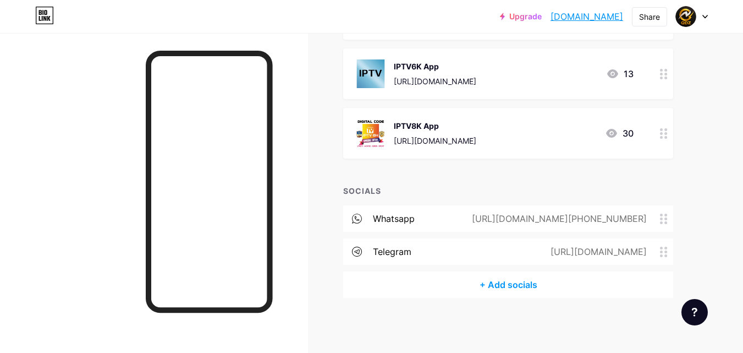
scroll to position [910, 0]
click at [450, 246] on div "telegram [URL][DOMAIN_NAME]" at bounding box center [508, 252] width 330 height 26
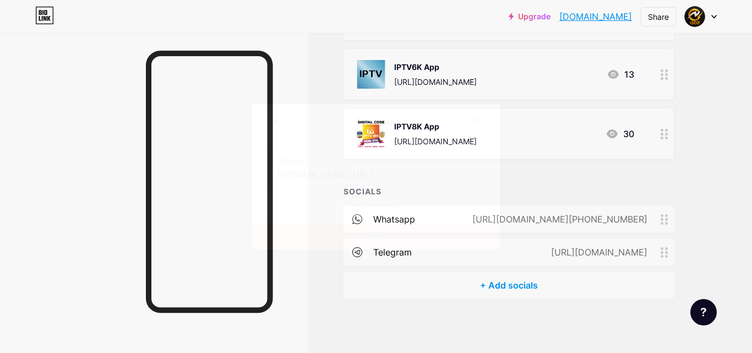
click at [376, 179] on input "[DOMAIN_NAME][URL]" at bounding box center [376, 175] width 198 height 19
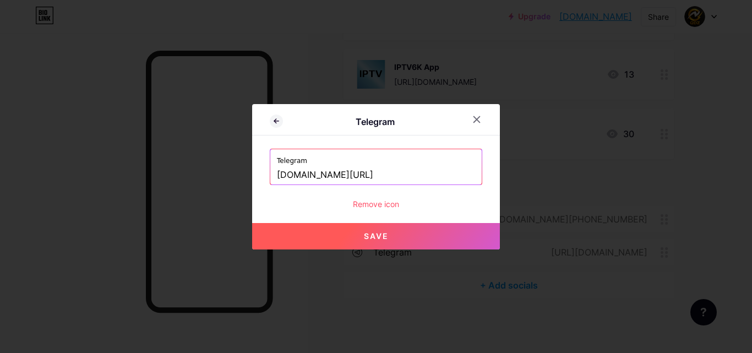
click at [359, 235] on button "Save" at bounding box center [376, 236] width 248 height 26
type input "[URL][DOMAIN_NAME]"
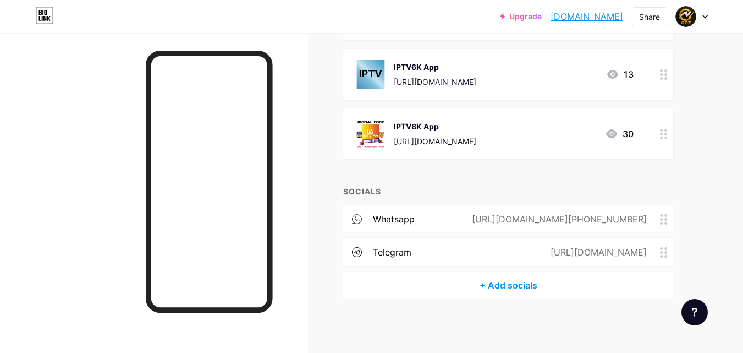
click at [476, 124] on div "IPTV8K App" at bounding box center [435, 126] width 83 height 12
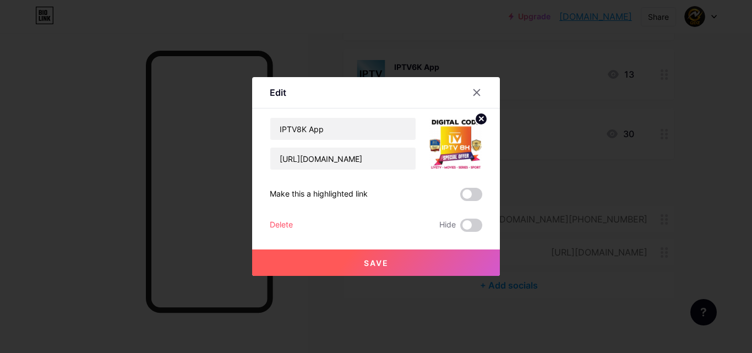
click at [283, 223] on div "Delete" at bounding box center [281, 224] width 23 height 13
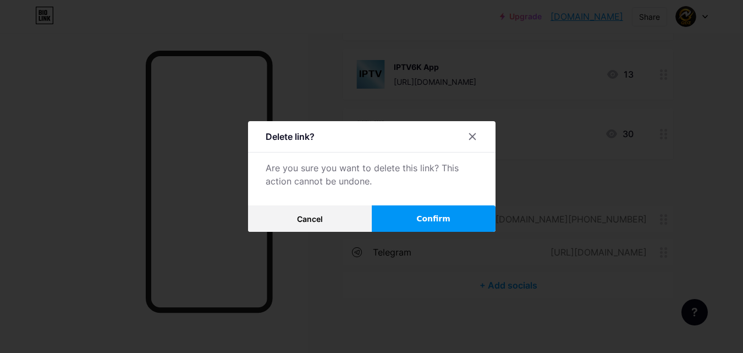
click at [445, 223] on span "Confirm" at bounding box center [433, 219] width 34 height 12
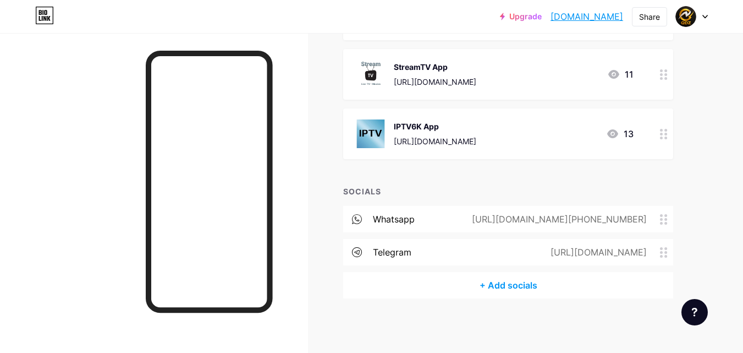
scroll to position [796, 0]
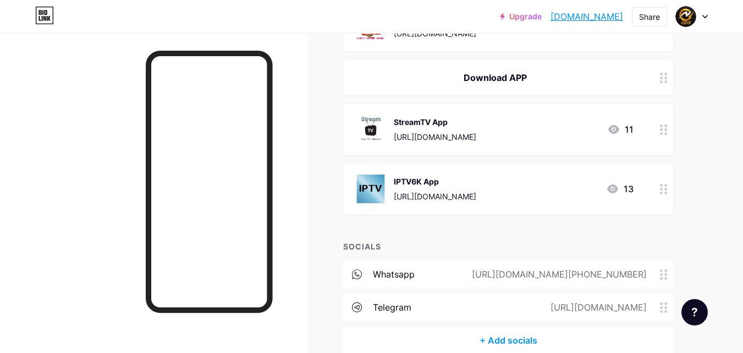
click at [476, 176] on div "IPTV6K App" at bounding box center [435, 182] width 83 height 12
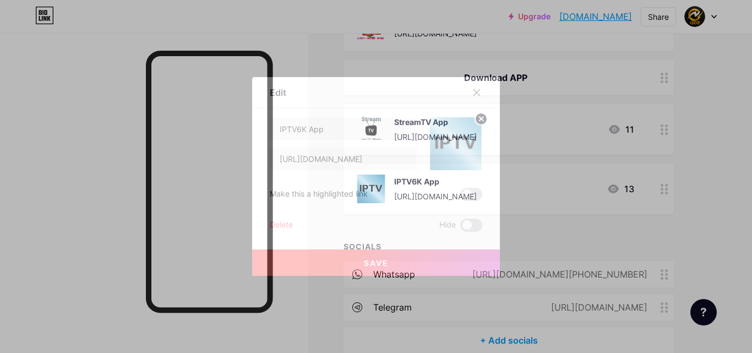
click at [285, 223] on div "Delete" at bounding box center [281, 224] width 23 height 13
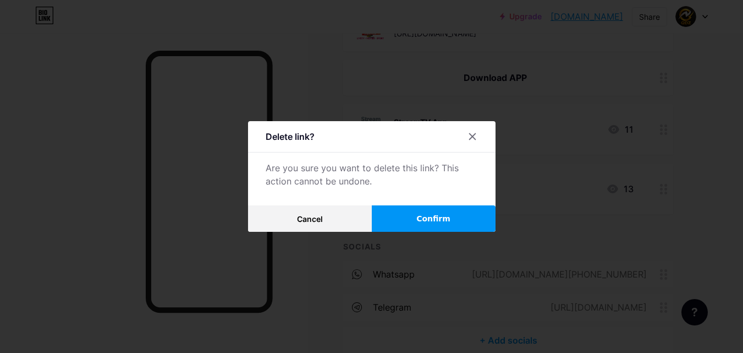
click at [446, 215] on span "Confirm" at bounding box center [433, 219] width 34 height 12
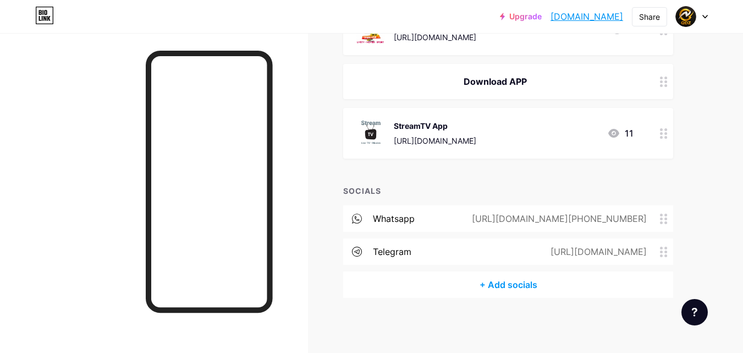
scroll to position [791, 0]
click at [468, 126] on div "StreamTV App" at bounding box center [435, 126] width 83 height 12
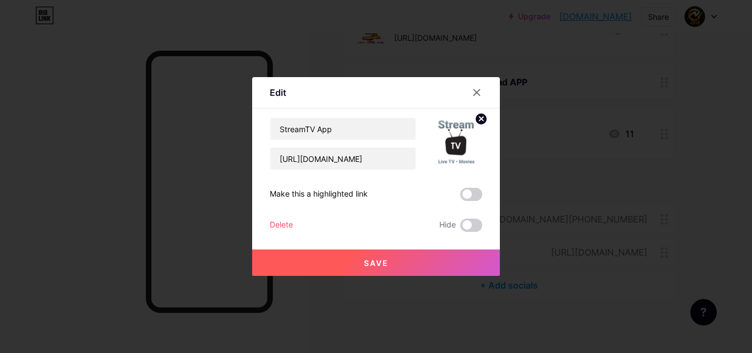
click at [288, 219] on div "Delete" at bounding box center [281, 224] width 23 height 13
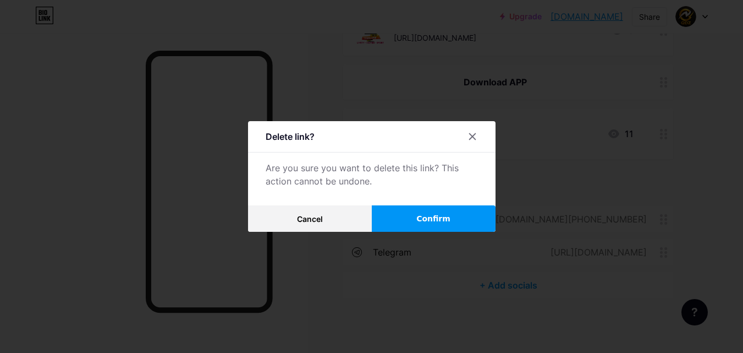
click at [442, 217] on span "Confirm" at bounding box center [433, 219] width 34 height 12
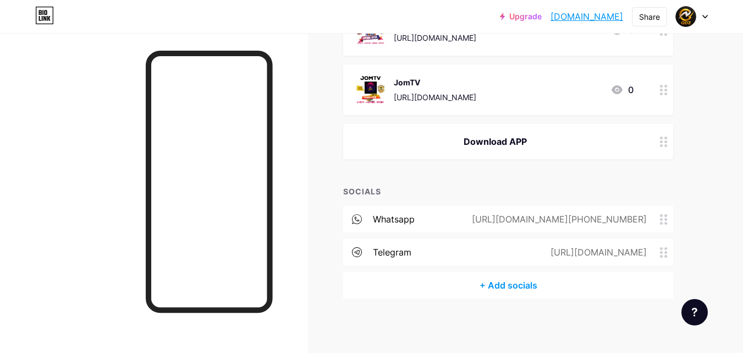
click at [561, 143] on div "Download APP" at bounding box center [495, 141] width 277 height 13
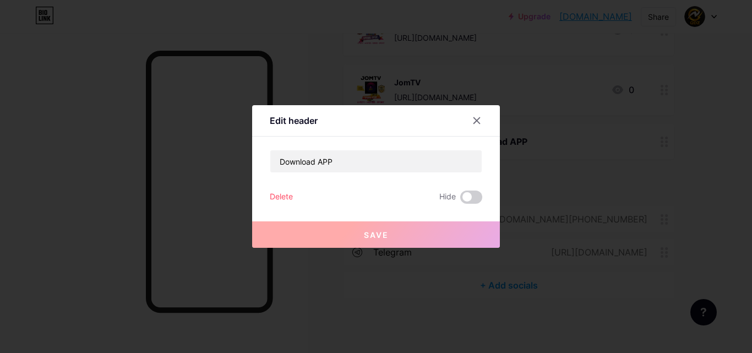
click at [282, 198] on div "Delete" at bounding box center [281, 196] width 23 height 13
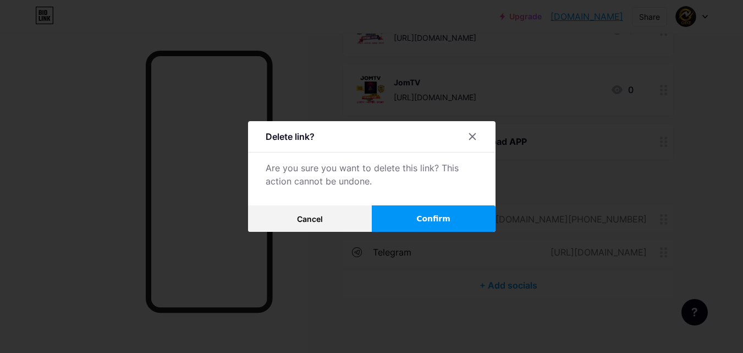
click at [407, 221] on button "Confirm" at bounding box center [434, 218] width 124 height 26
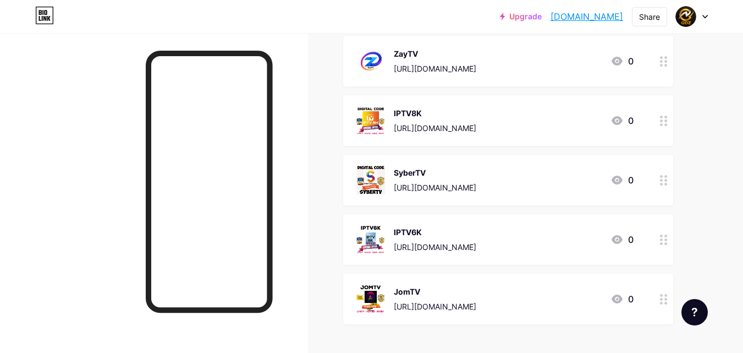
scroll to position [688, 0]
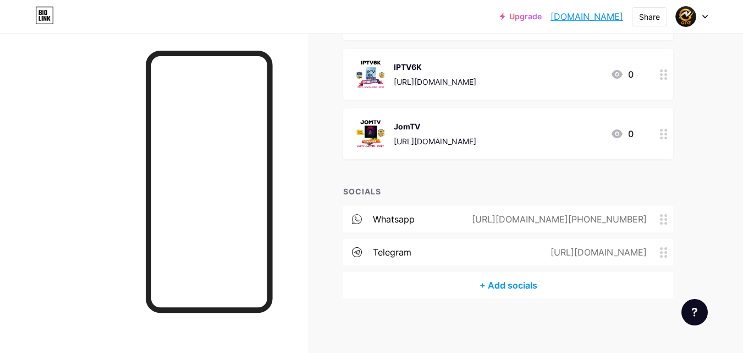
click at [701, 17] on div at bounding box center [692, 17] width 32 height 20
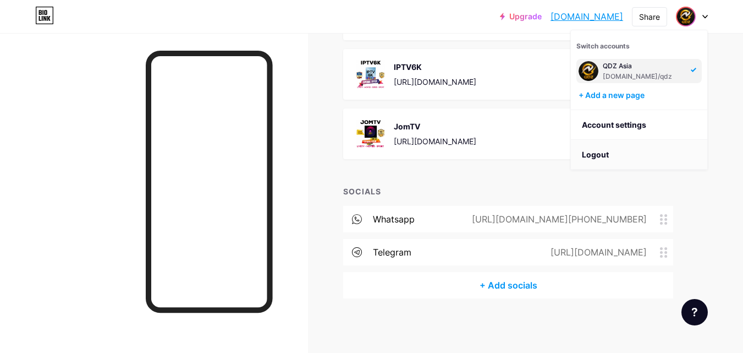
click at [602, 151] on li "Logout" at bounding box center [639, 155] width 136 height 30
